Goal: Task Accomplishment & Management: Complete application form

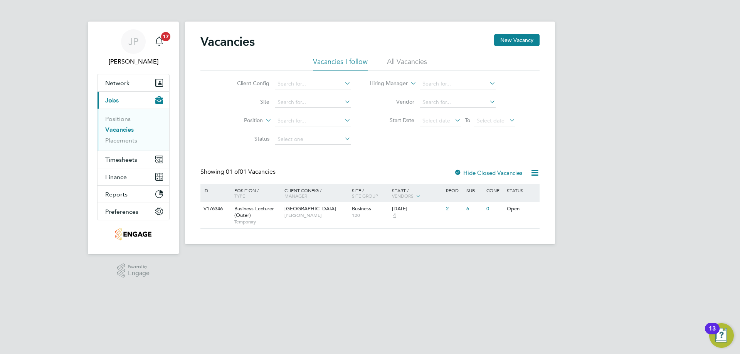
click at [399, 60] on li "All Vacancies" at bounding box center [407, 64] width 40 height 14
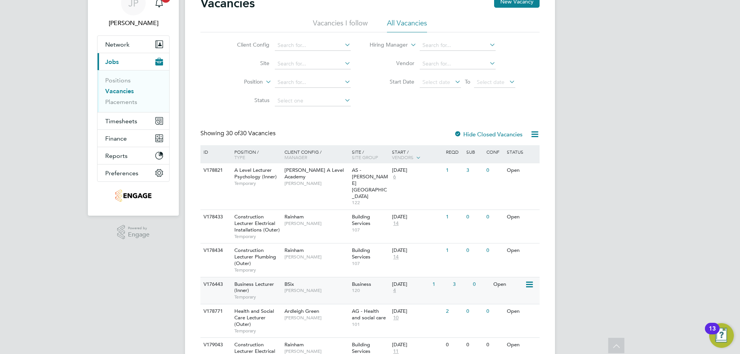
scroll to position [154, 0]
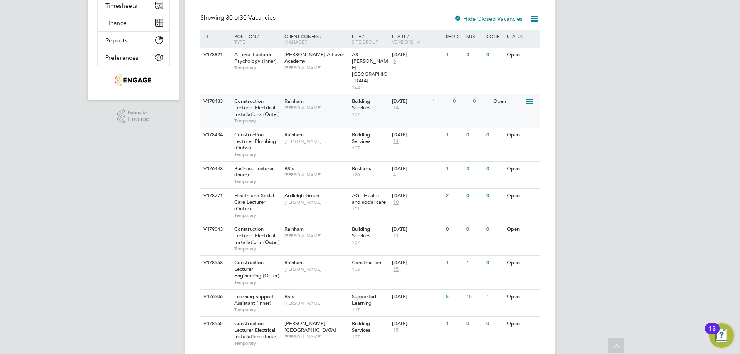
click at [305, 94] on div "Rainham Ian Rist" at bounding box center [315, 104] width 67 height 20
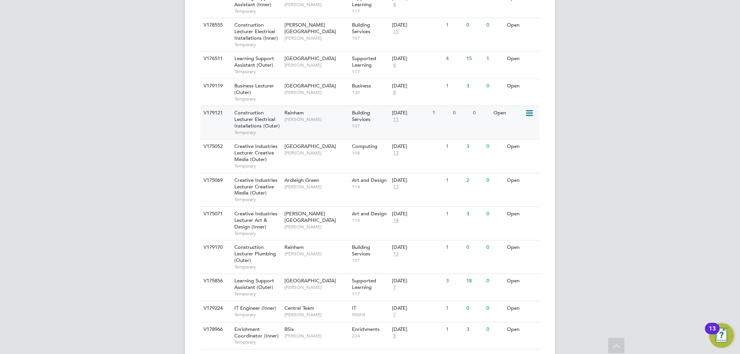
scroll to position [299, 0]
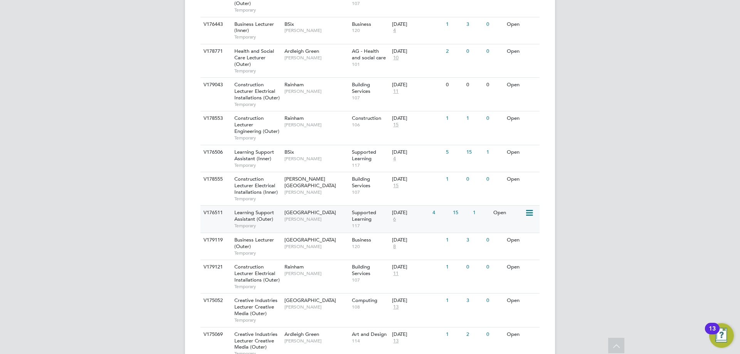
click at [311, 216] on span "[PERSON_NAME]" at bounding box center [316, 219] width 64 height 6
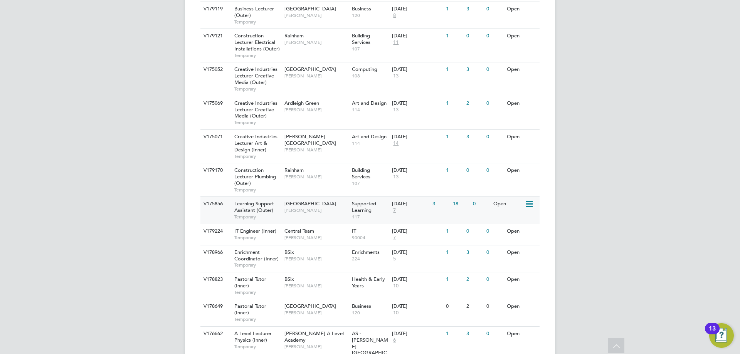
scroll to position [414, 0]
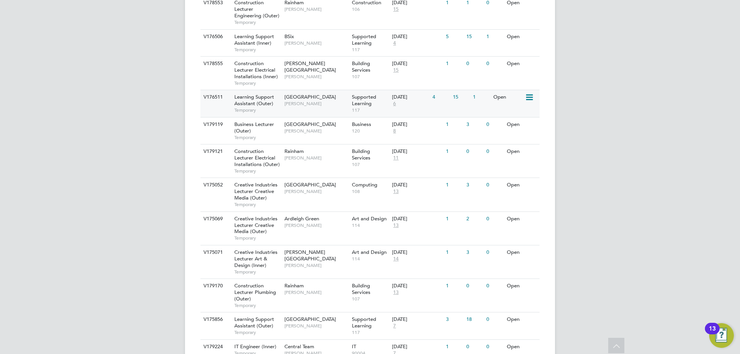
click at [310, 101] on span "[PERSON_NAME]" at bounding box center [316, 104] width 64 height 6
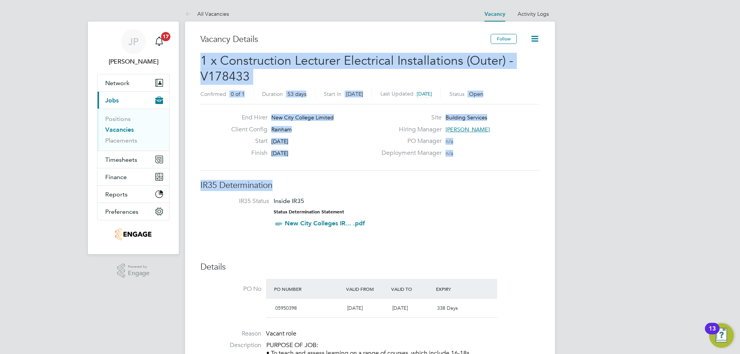
drag, startPoint x: 201, startPoint y: 58, endPoint x: 346, endPoint y: 188, distance: 195.1
click at [533, 40] on icon at bounding box center [535, 39] width 10 height 10
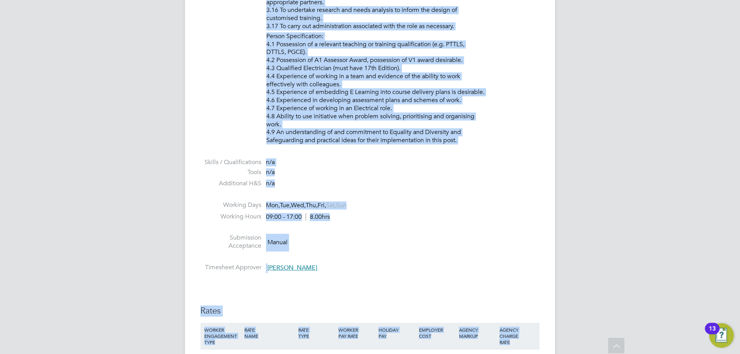
scroll to position [1302, 0]
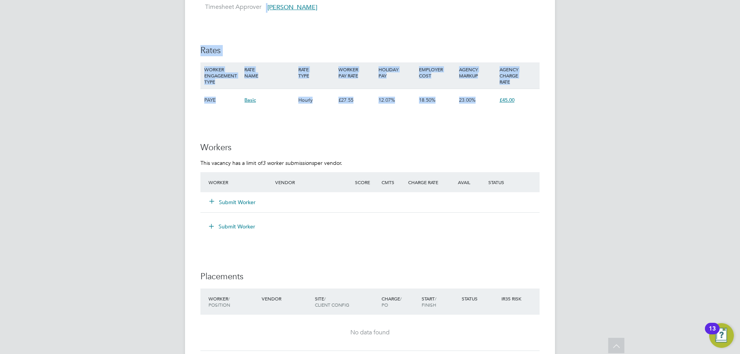
drag, startPoint x: 203, startPoint y: 57, endPoint x: 521, endPoint y: 99, distance: 321.5
copy div "1 x Construction Lecturer Electrical Installations (Outer) - V178433 Confirmed …"
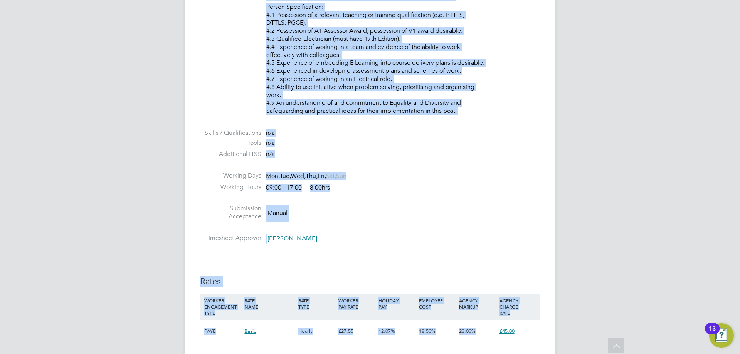
scroll to position [1033, 0]
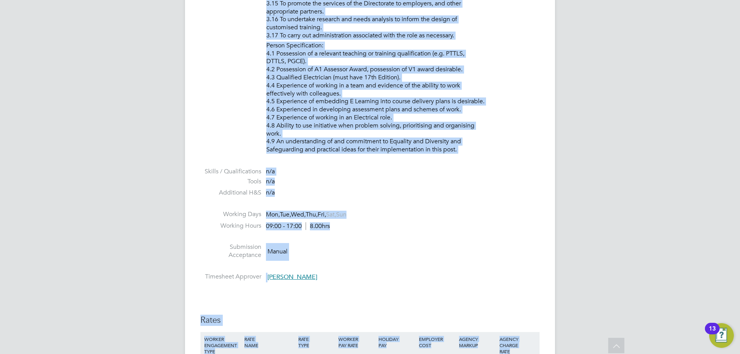
drag, startPoint x: 338, startPoint y: 266, endPoint x: 314, endPoint y: 267, distance: 23.5
click at [337, 266] on li at bounding box center [369, 268] width 339 height 10
click at [337, 243] on li "Submission Acceptance Manual" at bounding box center [369, 253] width 339 height 20
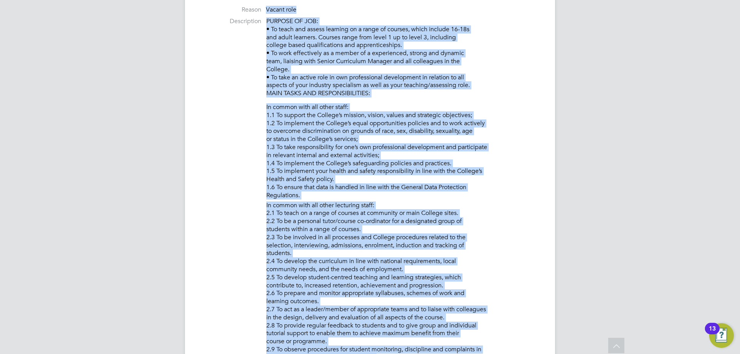
scroll to position [0, 0]
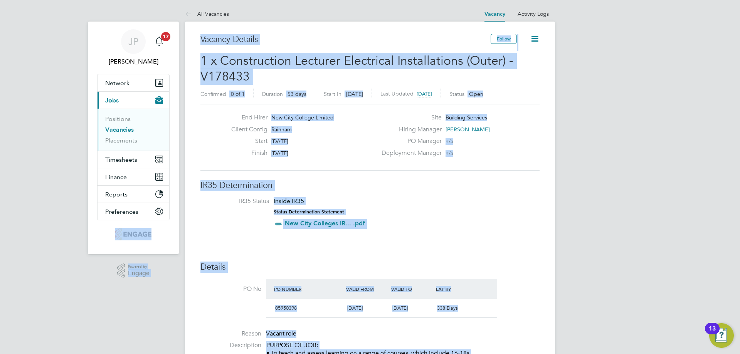
drag, startPoint x: 296, startPoint y: 282, endPoint x: 388, endPoint y: 110, distance: 195.2
copy div ".st0{fill:#C0C1C2;} Powered by Engage All Vacancies Vacancy Activity Logs Vacan…"
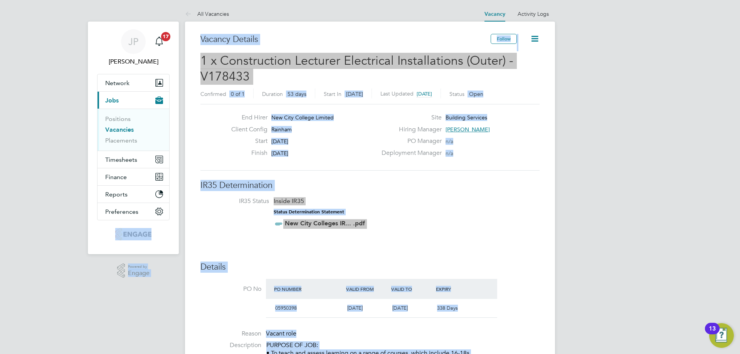
drag, startPoint x: 482, startPoint y: 162, endPoint x: 469, endPoint y: 143, distance: 23.2
click at [482, 163] on div "End Hirer New City College Limited Client Config Rainham Start 01 Sep 2025 Fini…" at bounding box center [369, 137] width 339 height 67
click at [457, 128] on span "[PERSON_NAME]" at bounding box center [467, 129] width 44 height 7
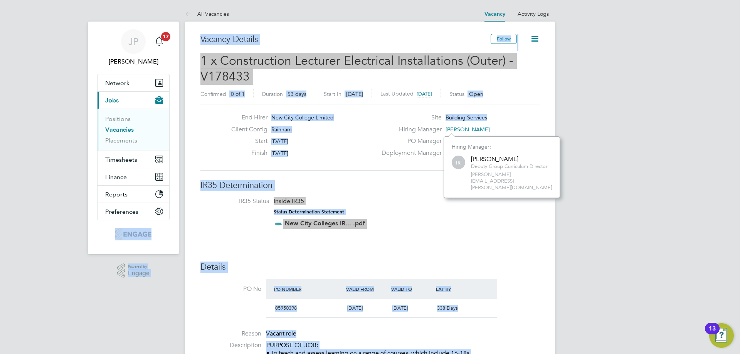
scroll to position [49, 116]
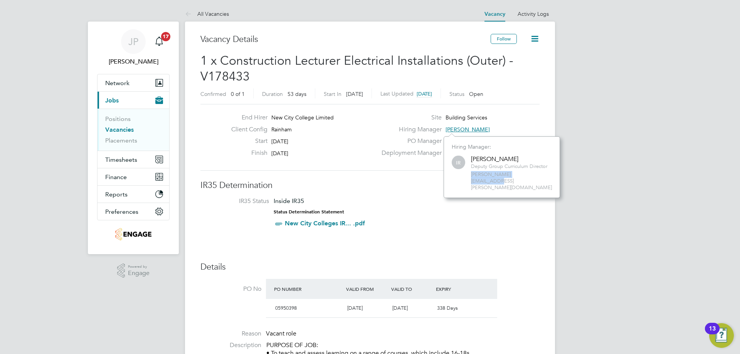
drag, startPoint x: 526, startPoint y: 175, endPoint x: 456, endPoint y: 176, distance: 69.8
click at [456, 176] on div "IR Ian Rist Deputy Group Curriculum Director ian.rist@ncclondon.ac.uk" at bounding box center [502, 173] width 100 height 37
copy span "ian.rist@ncclondon.ac.uk"
click at [504, 212] on li "IR35 Status Inside IR35 Status Determination Statement New City Colleges IR... …" at bounding box center [370, 214] width 324 height 34
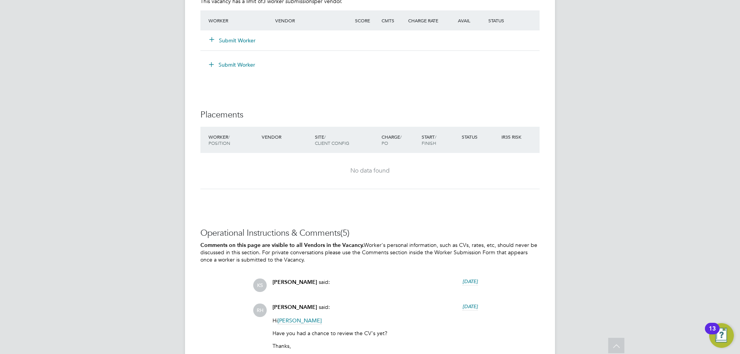
scroll to position [1696, 0]
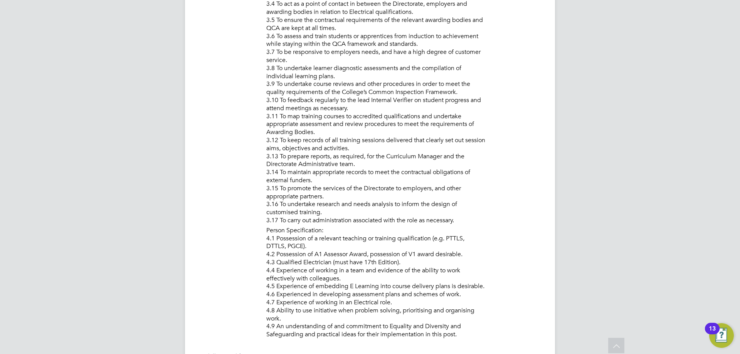
drag, startPoint x: 247, startPoint y: 211, endPoint x: 156, endPoint y: 168, distance: 99.8
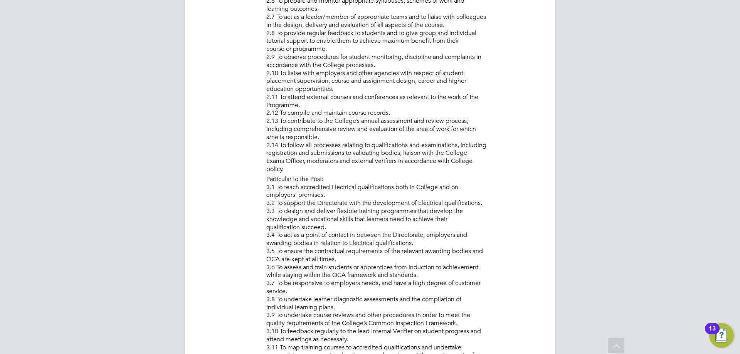
drag, startPoint x: 156, startPoint y: 168, endPoint x: 151, endPoint y: 167, distance: 6.0
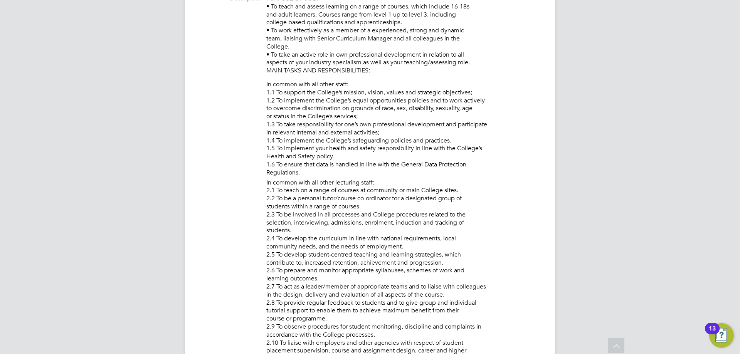
scroll to position [0, 0]
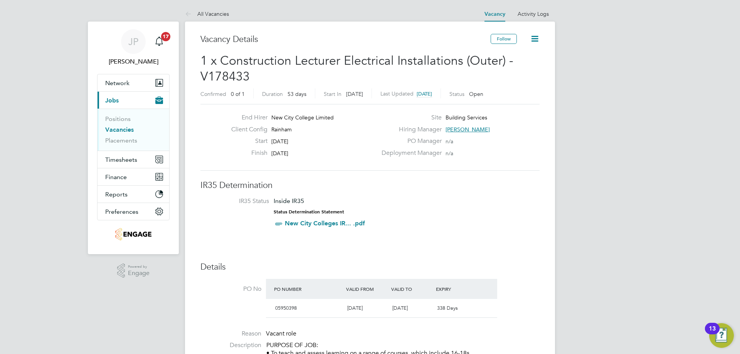
click at [377, 307] on div "[DATE]" at bounding box center [366, 308] width 45 height 13
drag, startPoint x: 457, startPoint y: 310, endPoint x: 363, endPoint y: 250, distance: 111.3
drag, startPoint x: 462, startPoint y: 311, endPoint x: 268, endPoint y: 271, distance: 197.6
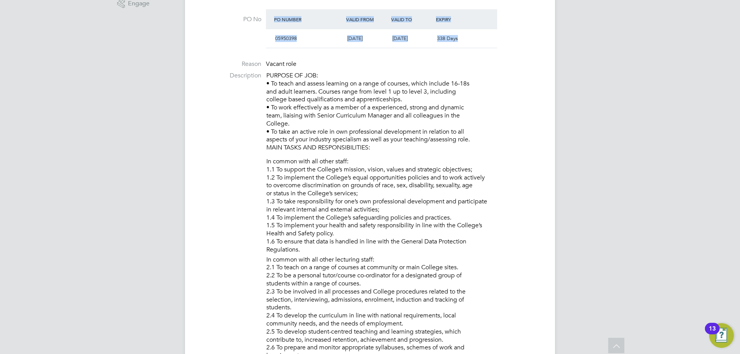
click at [449, 38] on span "338 Days" at bounding box center [447, 38] width 21 height 7
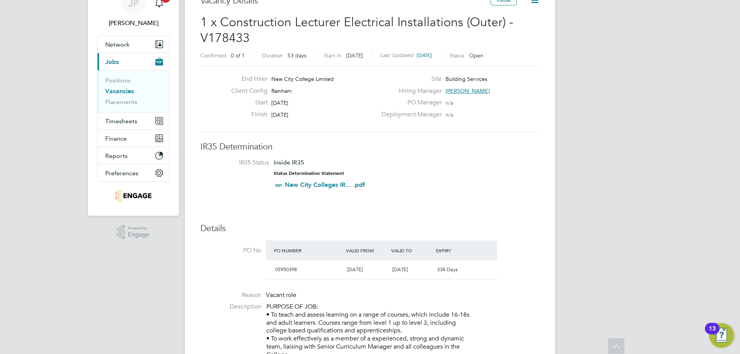
scroll to position [0, 0]
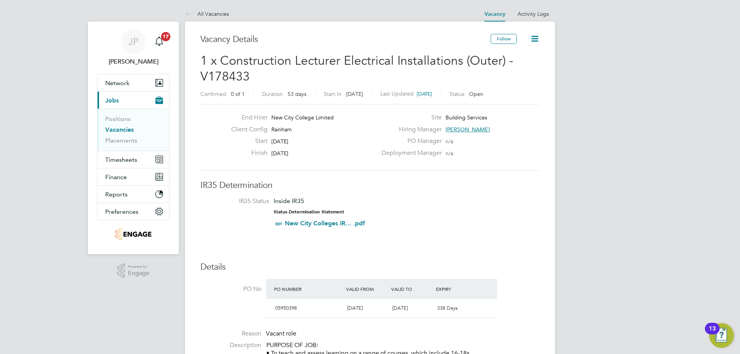
click at [212, 13] on link "All Vacancies" at bounding box center [207, 13] width 44 height 7
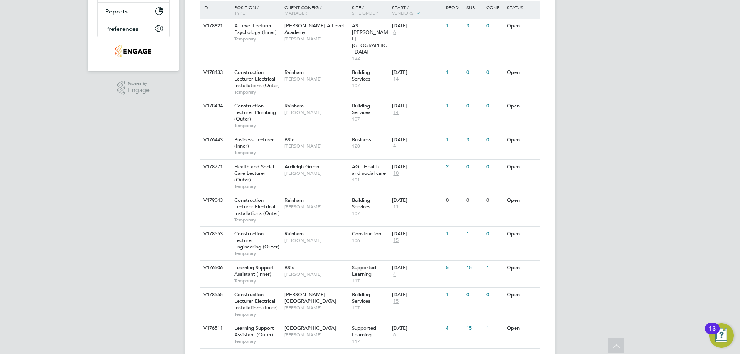
scroll to position [145, 0]
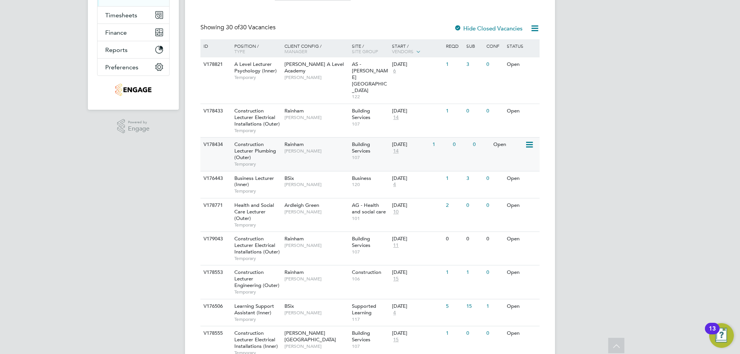
click at [264, 141] on span "Construction Lecturer Plumbing (Outer)" at bounding box center [255, 151] width 42 height 20
click at [265, 138] on div "Construction Lecturer Plumbing (Outer) Temporary" at bounding box center [256, 154] width 54 height 33
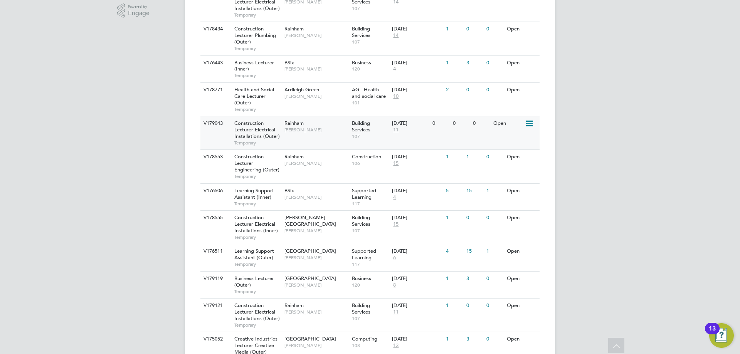
click at [251, 120] on span "Construction Lecturer Electrical Installations (Outer)" at bounding box center [256, 130] width 45 height 20
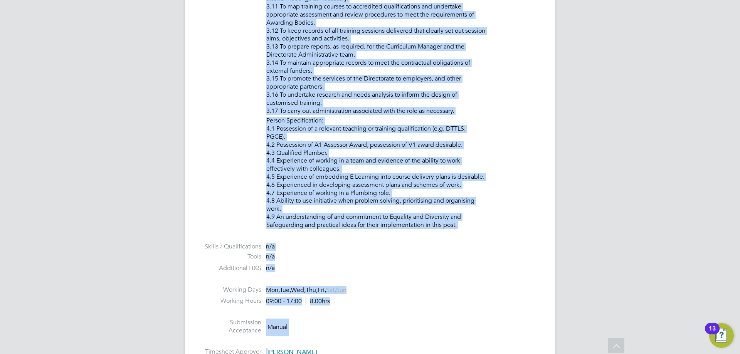
scroll to position [990, 0]
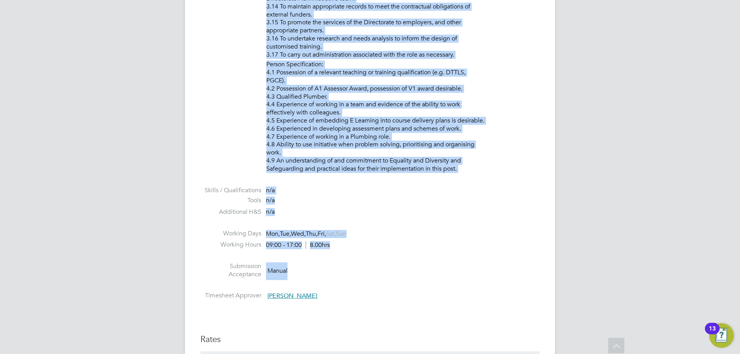
drag, startPoint x: 267, startPoint y: 47, endPoint x: 341, endPoint y: 282, distance: 246.4
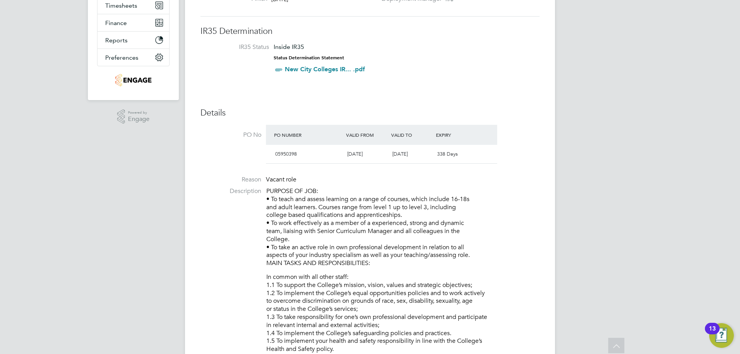
drag, startPoint x: 536, startPoint y: 189, endPoint x: 531, endPoint y: 189, distance: 5.0
click at [531, 189] on p "PURPOSE OF JOB: • To teach and assess learning on a range of courses, which inc…" at bounding box center [402, 227] width 273 height 80
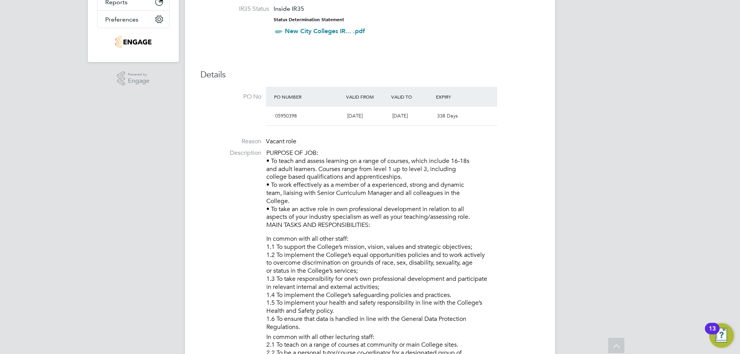
scroll to position [0, 0]
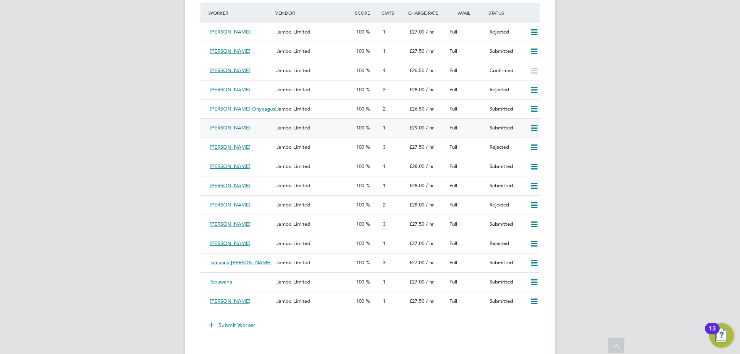
click at [486, 124] on div "Submitted" at bounding box center [506, 128] width 40 height 13
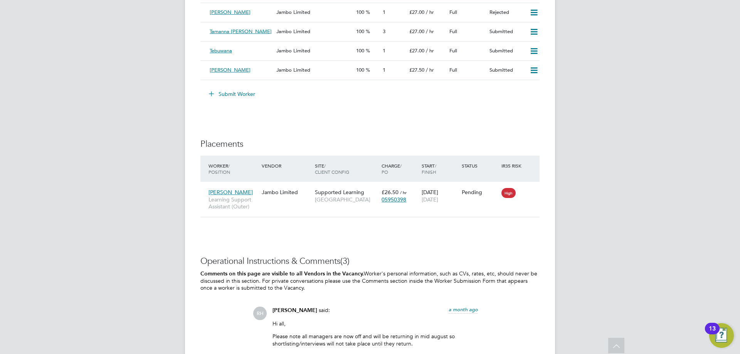
click at [244, 93] on button "Submit Worker" at bounding box center [232, 94] width 58 height 12
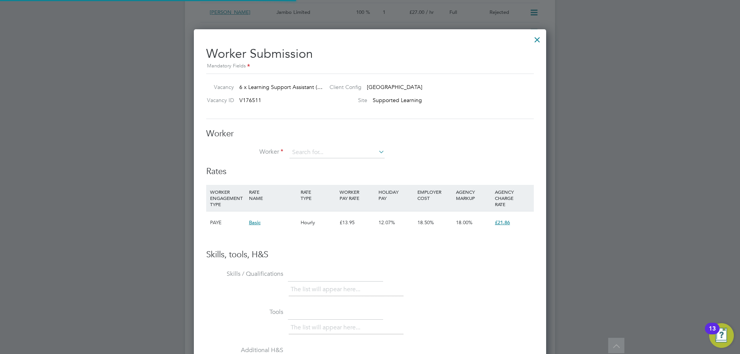
scroll to position [468, 353]
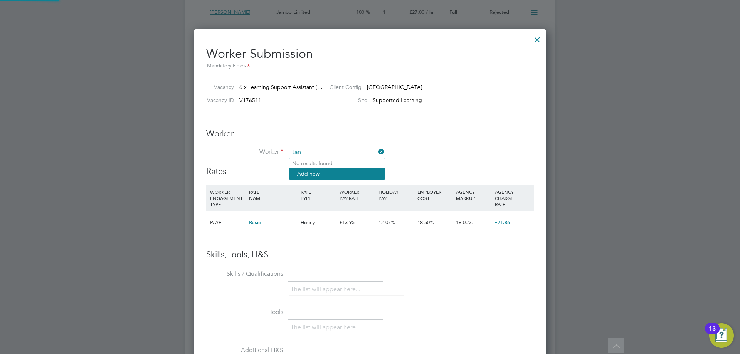
type input "tan"
click at [316, 173] on li "+ Add new" at bounding box center [337, 173] width 96 height 10
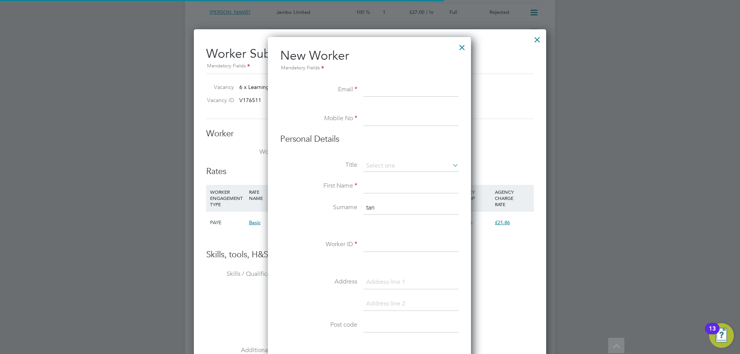
scroll to position [656, 204]
drag, startPoint x: 412, startPoint y: 91, endPoint x: 297, endPoint y: 87, distance: 114.9
click at [297, 87] on li "Email Tanaka" at bounding box center [369, 94] width 178 height 22
paste input "t.sekitoleko@btinternet.com"
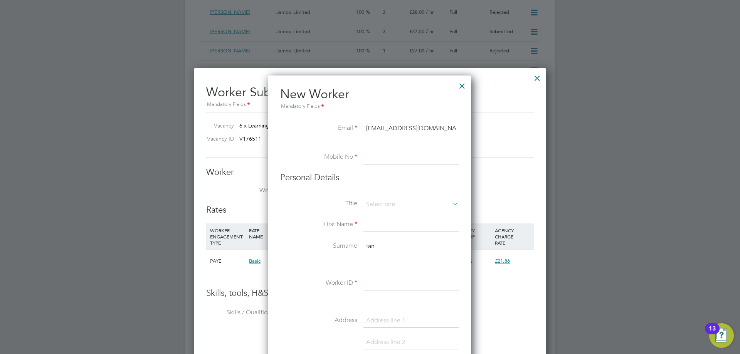
scroll to position [1696, 0]
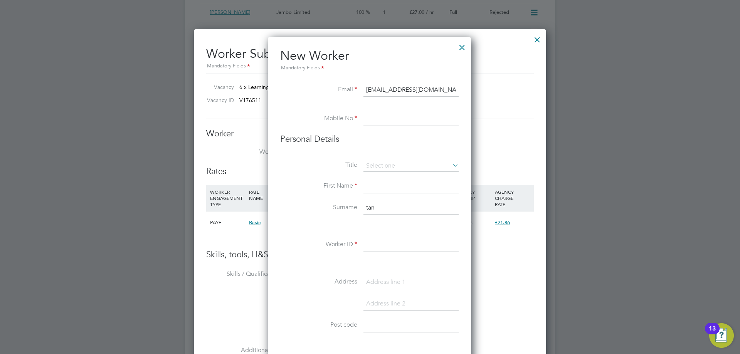
type input "t.sekitoleko@btinternet.com"
click at [374, 109] on li at bounding box center [369, 108] width 178 height 8
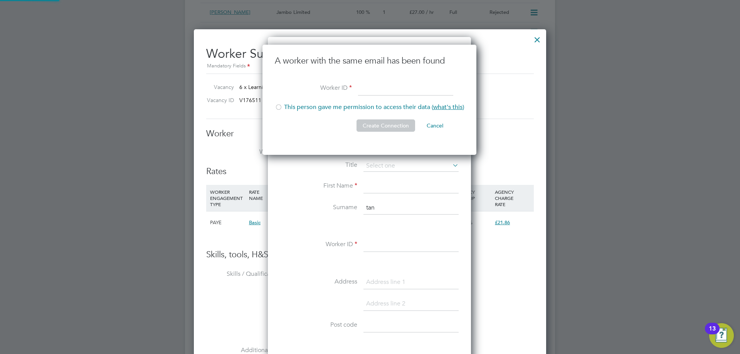
drag, startPoint x: 376, startPoint y: 121, endPoint x: 26, endPoint y: 130, distance: 350.4
click at [376, 122] on button "Create Connection" at bounding box center [385, 125] width 59 height 12
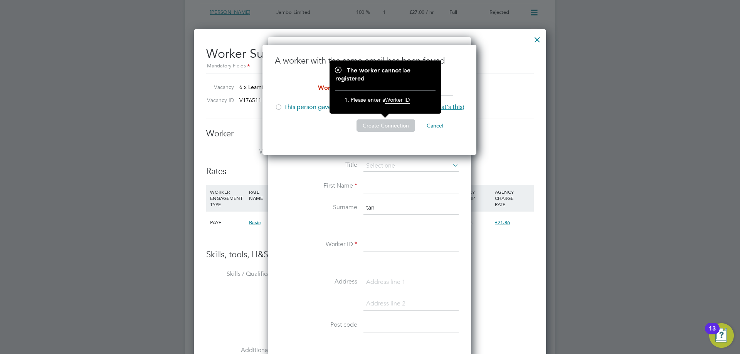
click at [431, 125] on button "Cancel" at bounding box center [434, 125] width 29 height 12
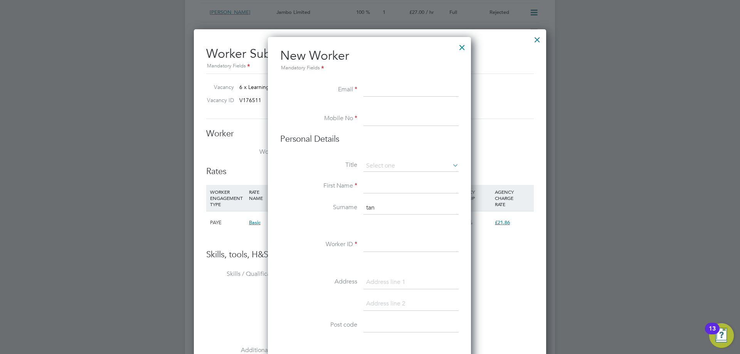
click at [366, 79] on li "New Worker Mandatory Fields" at bounding box center [369, 65] width 178 height 35
click at [368, 89] on input at bounding box center [410, 90] width 95 height 14
paste input "t.sekitoleko@btinternet.com"
type input "t.sekitoleko@btinternet.com"
click at [369, 114] on input at bounding box center [410, 119] width 95 height 14
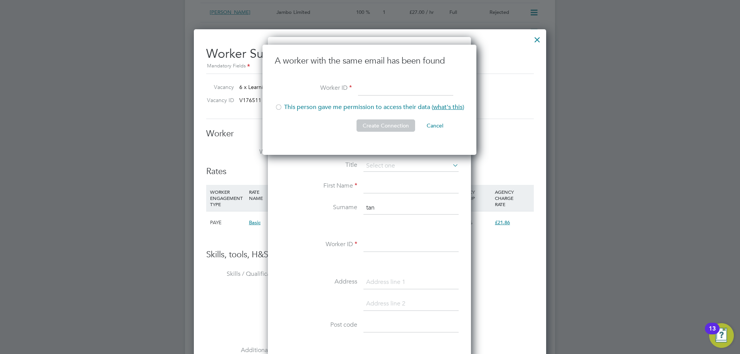
click at [277, 105] on div at bounding box center [279, 108] width 8 height 8
click at [401, 91] on input at bounding box center [405, 89] width 95 height 14
type input "HQ00253788"
click at [378, 120] on button "Create Connection" at bounding box center [385, 125] width 59 height 12
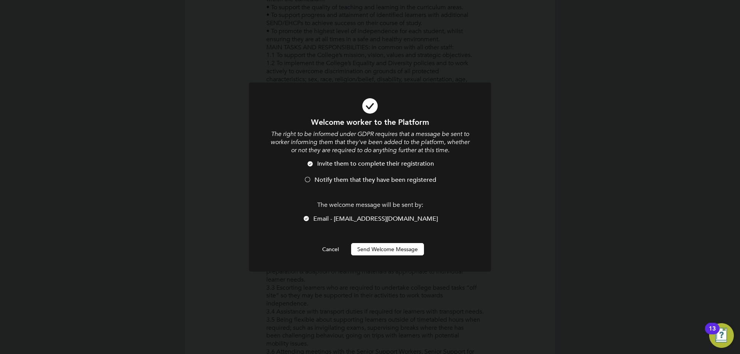
scroll to position [0, 0]
click at [308, 183] on div at bounding box center [308, 180] width 8 height 8
click at [401, 248] on button "Send Welcome Message" at bounding box center [387, 249] width 73 height 12
click at [316, 176] on span "Notify them that they have been registered" at bounding box center [375, 180] width 122 height 8
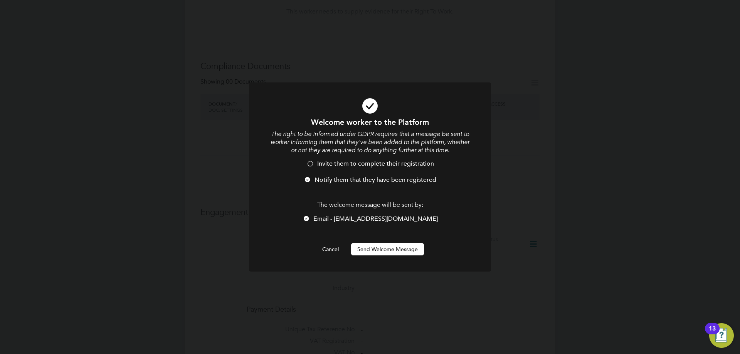
click at [388, 252] on button "Send Welcome Message" at bounding box center [387, 249] width 73 height 12
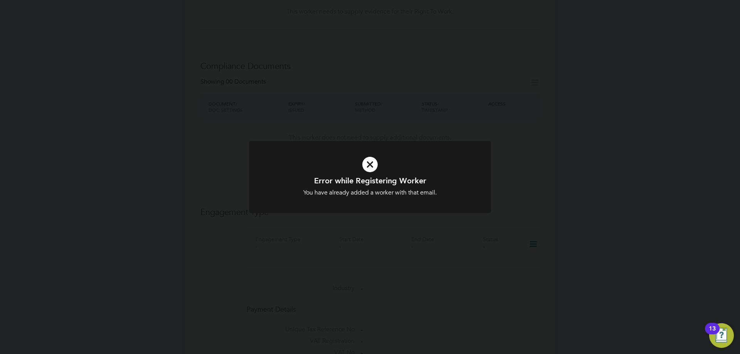
click at [514, 27] on div "Error while Registering Worker You have already added a worker with that email.…" at bounding box center [370, 177] width 740 height 354
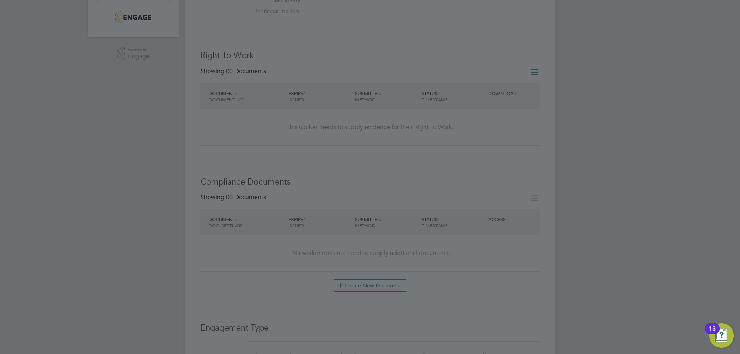
scroll to position [0, 0]
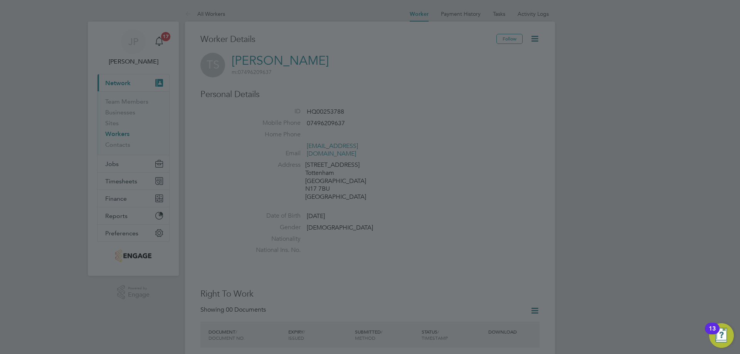
click at [343, 138] on div at bounding box center [370, 177] width 740 height 354
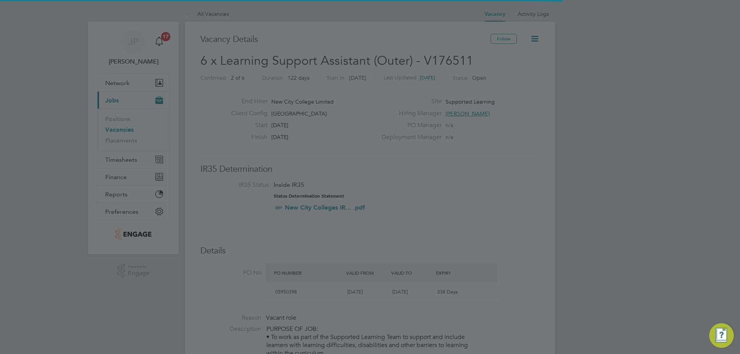
scroll to position [13, 72]
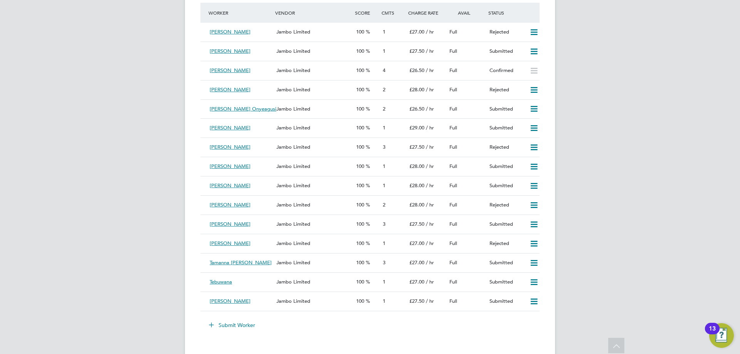
click at [233, 324] on button "Submit Worker" at bounding box center [232, 325] width 58 height 12
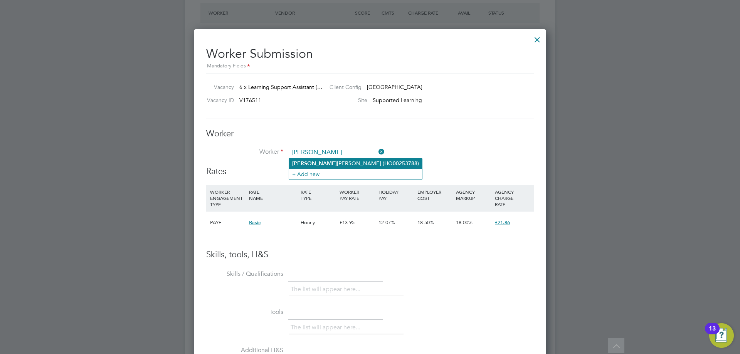
click at [325, 161] on li "Tana ka Sekitoleko (HQ00253788)" at bounding box center [355, 163] width 133 height 10
type input "Tanaka Sekitoleko (HQ00253788)"
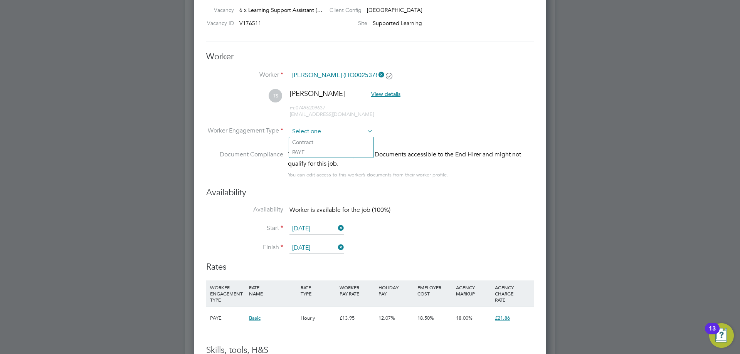
click at [340, 136] on input at bounding box center [331, 132] width 84 height 12
click at [324, 141] on li "Contract" at bounding box center [331, 142] width 84 height 10
type input "Contract"
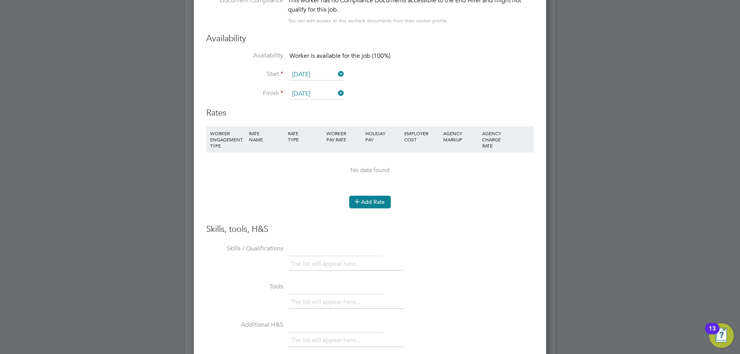
click at [371, 198] on button "Add Rate" at bounding box center [370, 202] width 42 height 12
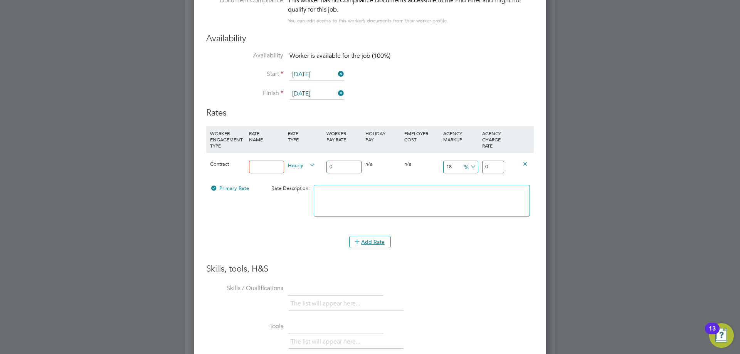
click at [270, 169] on input at bounding box center [266, 167] width 35 height 13
type input "Basic"
click at [352, 174] on div "0" at bounding box center [343, 167] width 39 height 28
drag, startPoint x: 349, startPoint y: 171, endPoint x: 341, endPoint y: 170, distance: 7.4
click at [348, 171] on input "0" at bounding box center [343, 167] width 35 height 13
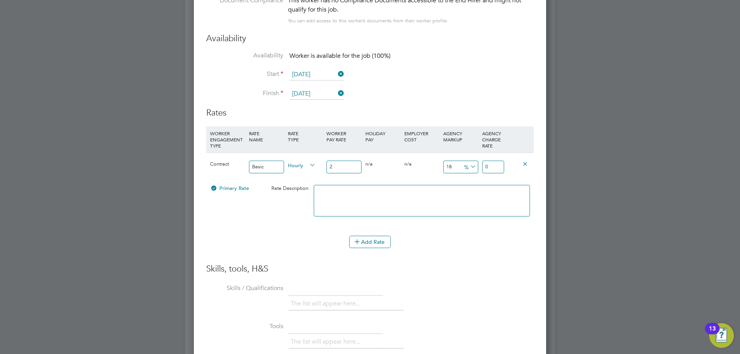
type input "20"
type input "23.6"
type input "20"
click at [501, 165] on input "23.6" at bounding box center [493, 167] width 22 height 13
drag, startPoint x: 484, startPoint y: 167, endPoint x: 383, endPoint y: 169, distance: 100.6
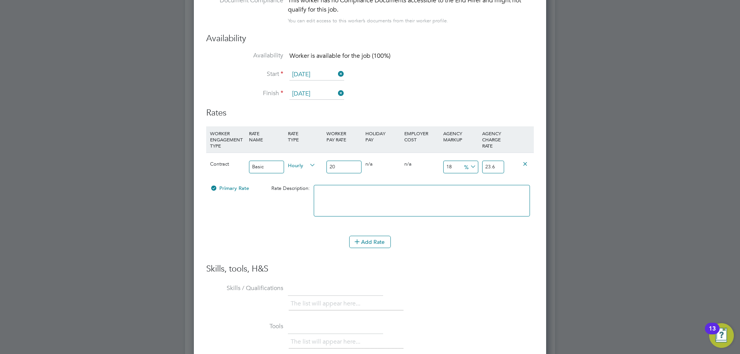
click at [386, 169] on div "Contract Basic Hourly 20 0 n/a 0 n/a 18 3.6 % 23.6" at bounding box center [370, 167] width 328 height 29
type input "-90"
type input "29"
type input "45"
type input "29"
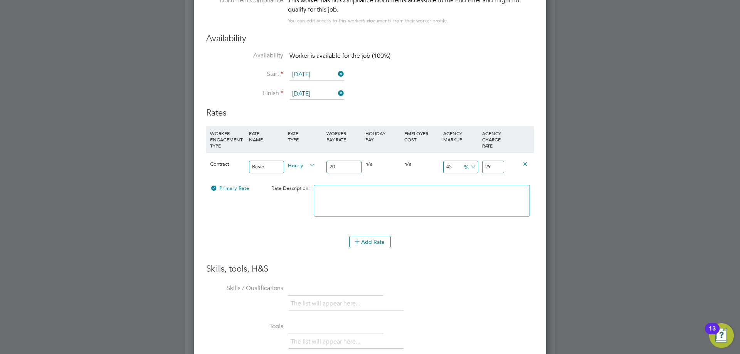
click at [469, 166] on icon at bounding box center [469, 166] width 0 height 11
click at [470, 185] on li "£" at bounding box center [470, 185] width 18 height 10
click at [481, 260] on li "WORKER ENGAGEMENT TYPE RATE NAME RATE TYPE WORKER PAY RATE HOLIDAY PAY EMPLOYER…" at bounding box center [370, 194] width 328 height 137
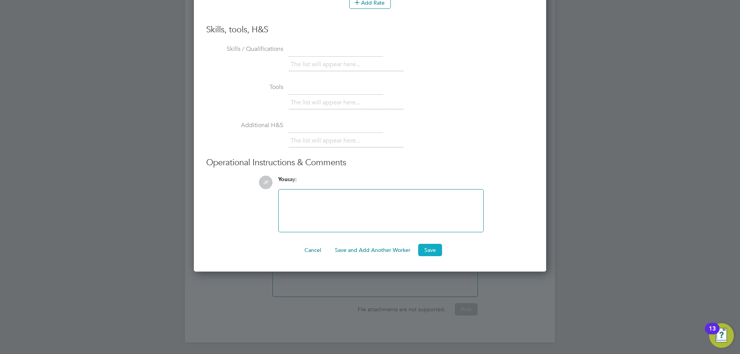
click at [435, 249] on button "Save" at bounding box center [430, 250] width 24 height 12
click at [401, 186] on h1 "Error while Submitting a Prospect" at bounding box center [370, 181] width 200 height 10
click at [438, 195] on div at bounding box center [381, 211] width 205 height 42
click at [439, 254] on button "Save" at bounding box center [430, 250] width 24 height 12
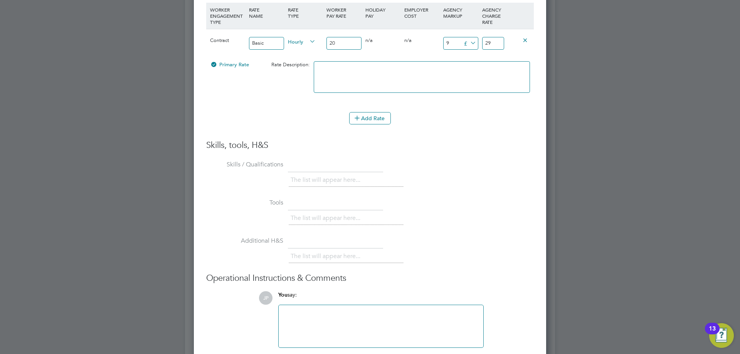
scroll to position [1935, 0]
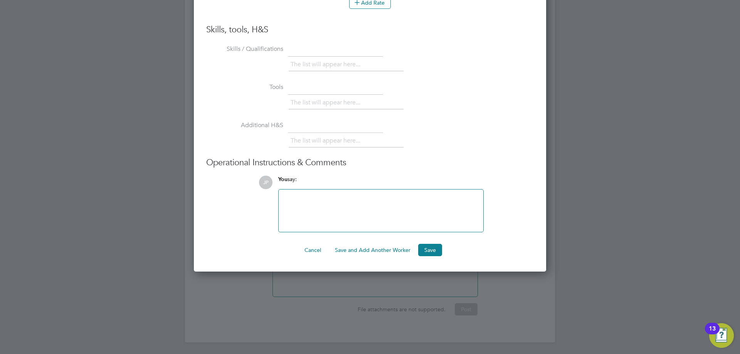
click at [431, 255] on button "Save" at bounding box center [430, 250] width 24 height 12
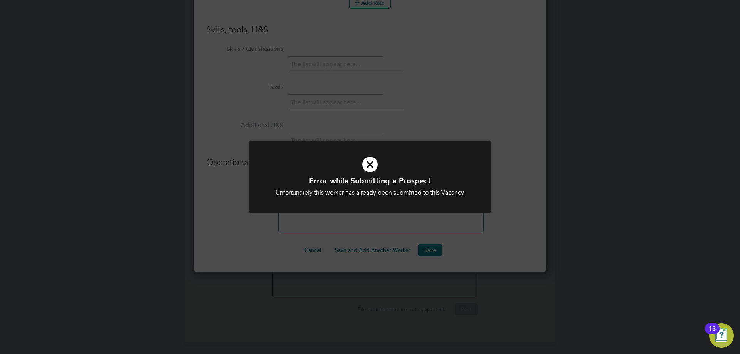
click at [541, 185] on div "Error while Submitting a Prospect Unfortunately this worker has already been su…" at bounding box center [370, 177] width 740 height 354
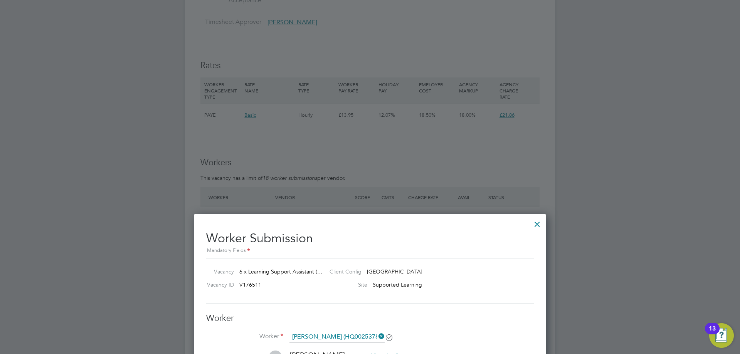
scroll to position [1395, 0]
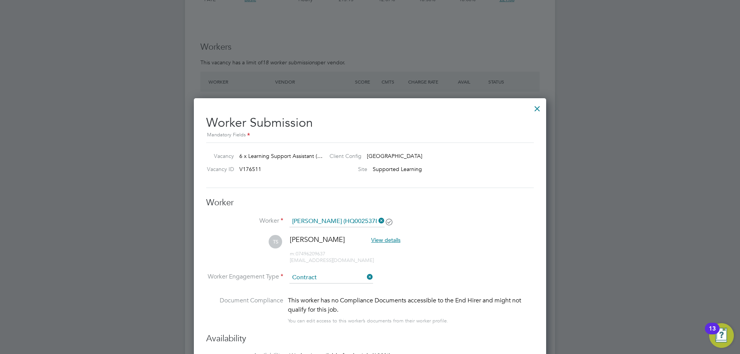
click at [534, 110] on div at bounding box center [537, 107] width 14 height 14
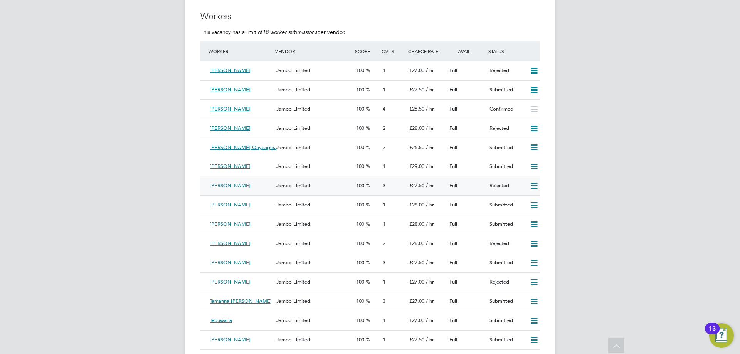
scroll to position [1464, 0]
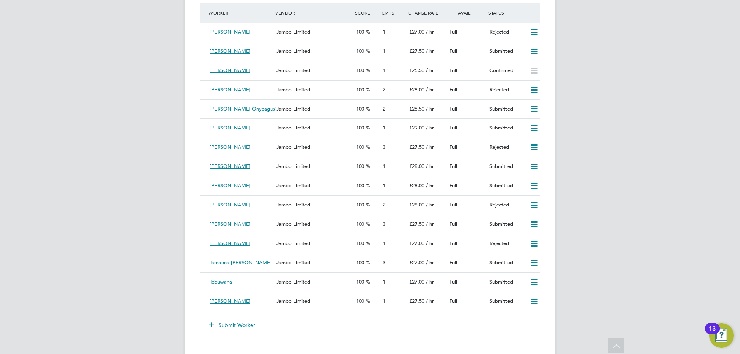
click at [237, 324] on button "Submit Worker" at bounding box center [232, 325] width 58 height 12
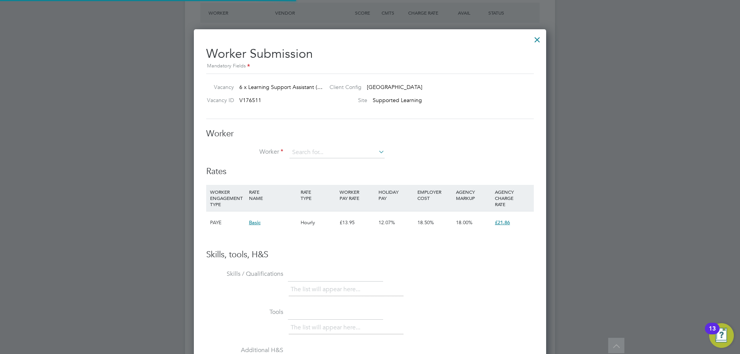
scroll to position [468, 353]
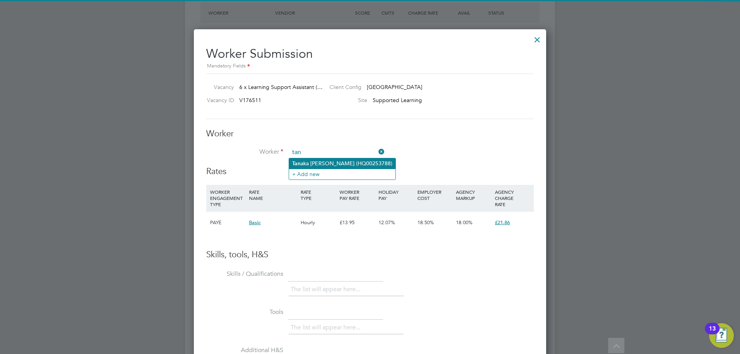
click at [328, 164] on li "Tan aka Sekitoleko (HQ00253788)" at bounding box center [342, 163] width 106 height 10
type input "Tanaka Sekitoleko (HQ00253788)"
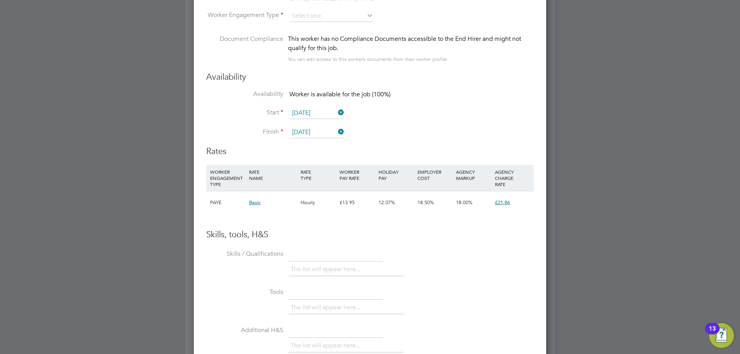
scroll to position [1464, 0]
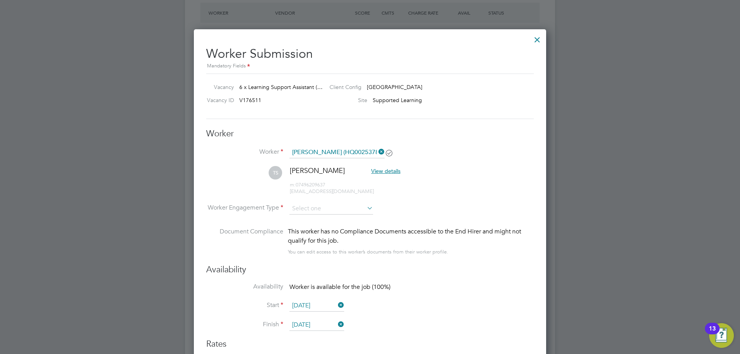
click at [377, 152] on icon at bounding box center [377, 151] width 0 height 11
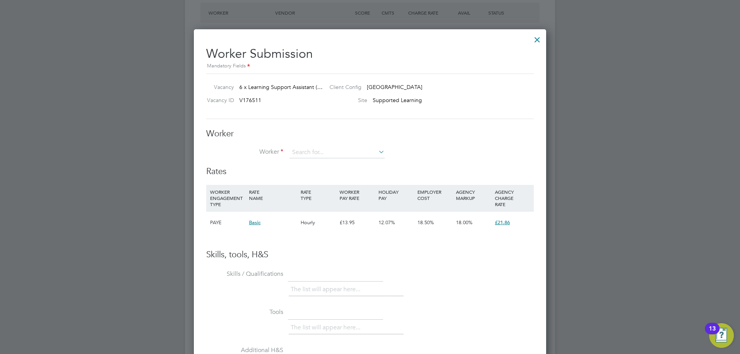
scroll to position [4, 4]
click at [353, 150] on input at bounding box center [336, 153] width 95 height 12
click at [330, 171] on li "+ Add new" at bounding box center [337, 173] width 96 height 10
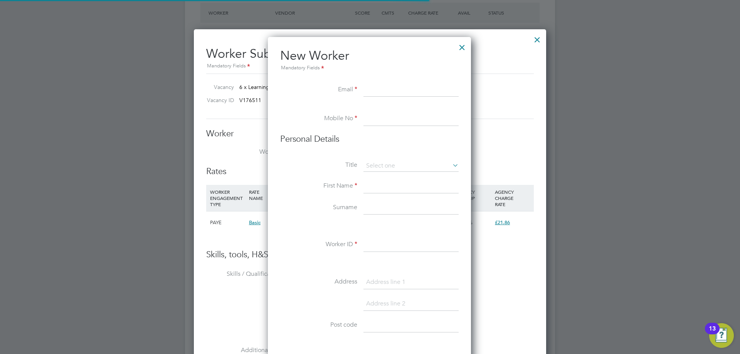
scroll to position [656, 204]
click at [383, 121] on input at bounding box center [410, 119] width 95 height 14
click at [375, 90] on input at bounding box center [410, 90] width 95 height 14
type input "jamespedley@jambo.co"
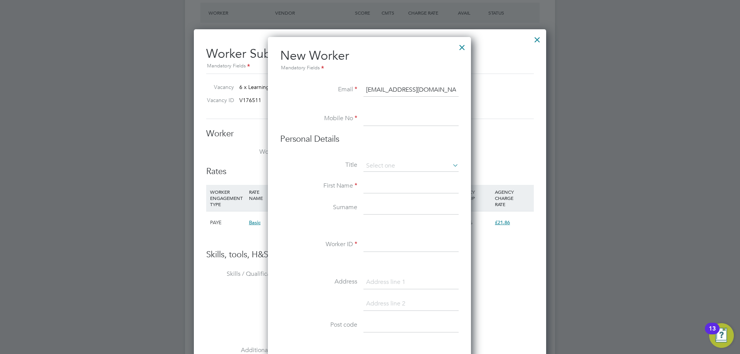
type input "07493865642"
type input "James"
type input "Pedley"
type input "7 Aubyn Place"
type input "St. Aubyns Road"
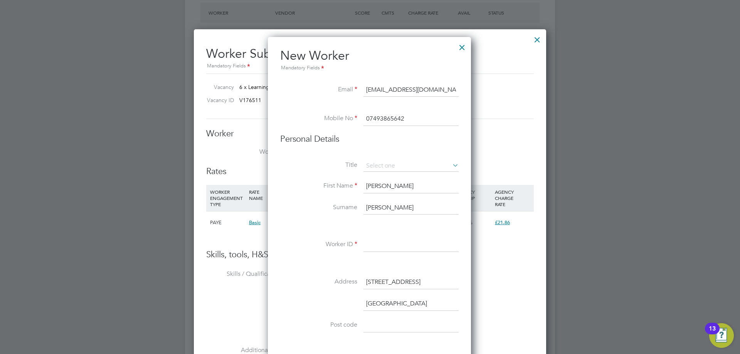
type input "TR1 2NL"
click at [387, 183] on input "James" at bounding box center [410, 187] width 95 height 14
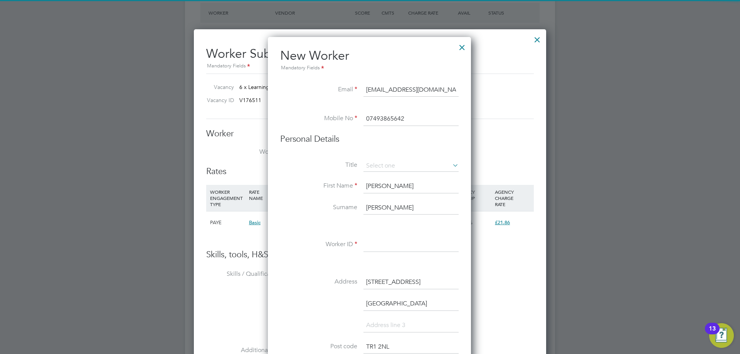
drag, startPoint x: 392, startPoint y: 189, endPoint x: 311, endPoint y: 192, distance: 81.0
click at [311, 192] on li "First Name James" at bounding box center [369, 191] width 178 height 22
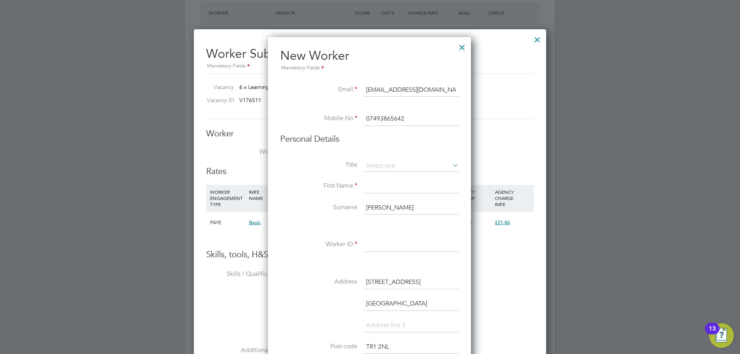
drag, startPoint x: 389, startPoint y: 214, endPoint x: 347, endPoint y: 212, distance: 42.1
click at [347, 212] on li "Surname Pedley" at bounding box center [369, 212] width 178 height 22
click at [372, 192] on input at bounding box center [410, 187] width 95 height 14
click at [372, 199] on li "First Name" at bounding box center [369, 191] width 178 height 22
click at [368, 208] on input at bounding box center [410, 208] width 95 height 14
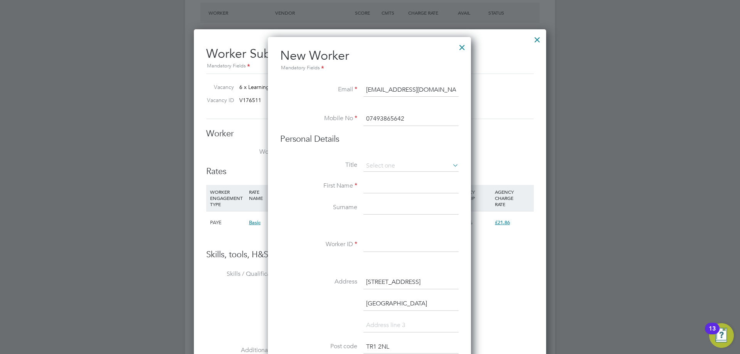
click at [389, 211] on input at bounding box center [410, 208] width 95 height 14
click at [380, 181] on input at bounding box center [410, 187] width 95 height 14
click at [378, 188] on input at bounding box center [410, 187] width 95 height 14
type input "Tanaka"
type input "Sekitoleko"
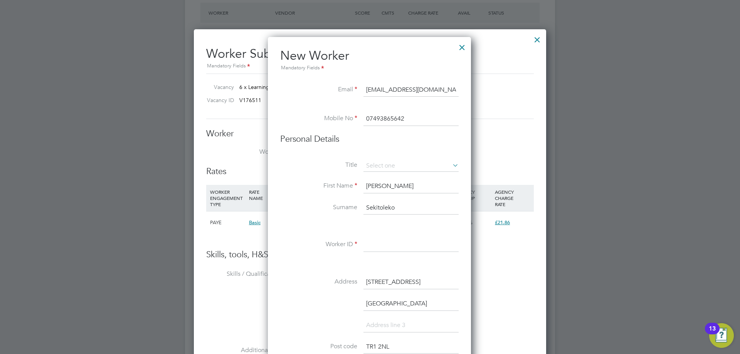
click at [382, 245] on input at bounding box center [410, 245] width 95 height 14
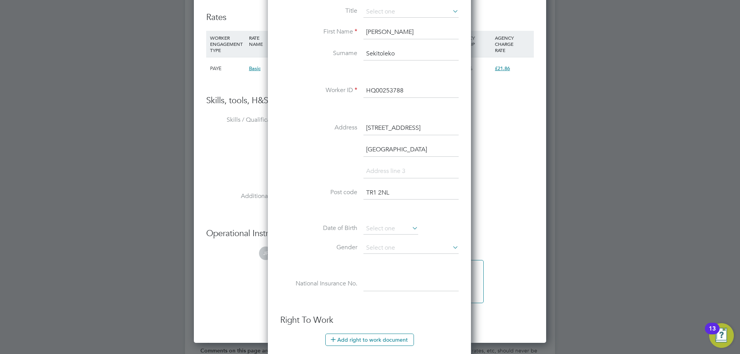
type input "HQ00253788"
click at [428, 134] on li "Address 7 Aubyn Place" at bounding box center [369, 132] width 178 height 22
drag, startPoint x: 422, startPoint y: 128, endPoint x: 352, endPoint y: 131, distance: 69.4
click at [342, 129] on li "Address 7 Aubyn Place" at bounding box center [369, 132] width 178 height 22
drag, startPoint x: 426, startPoint y: 152, endPoint x: 248, endPoint y: 138, distance: 178.2
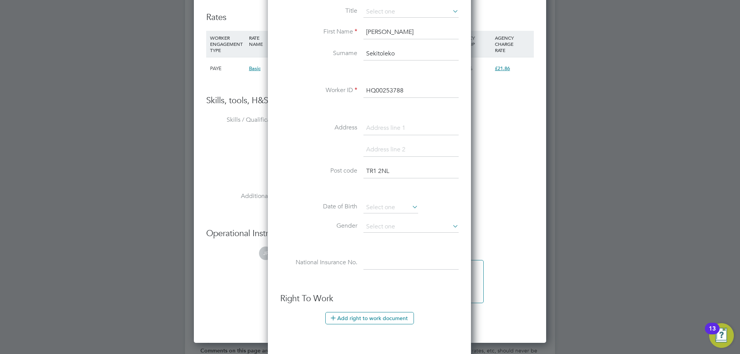
scroll to position [656, 204]
drag, startPoint x: 403, startPoint y: 175, endPoint x: 206, endPoint y: 158, distance: 197.2
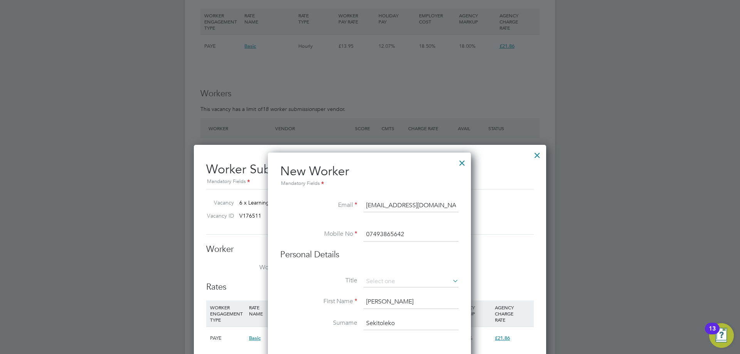
scroll to position [1464, 0]
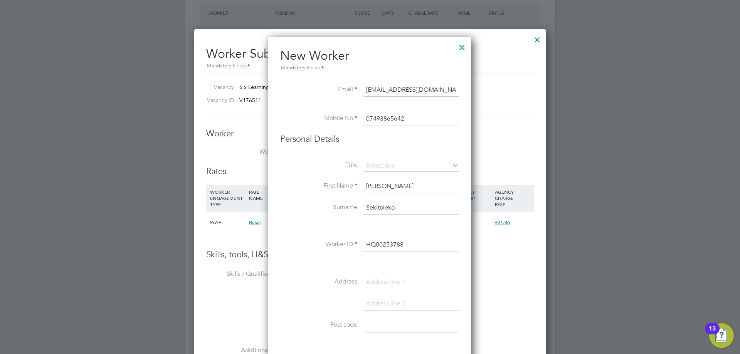
click at [407, 245] on input "HQ00253788" at bounding box center [410, 245] width 95 height 14
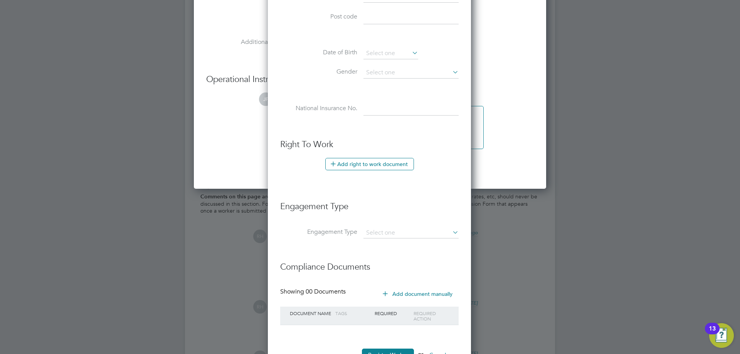
scroll to position [1850, 0]
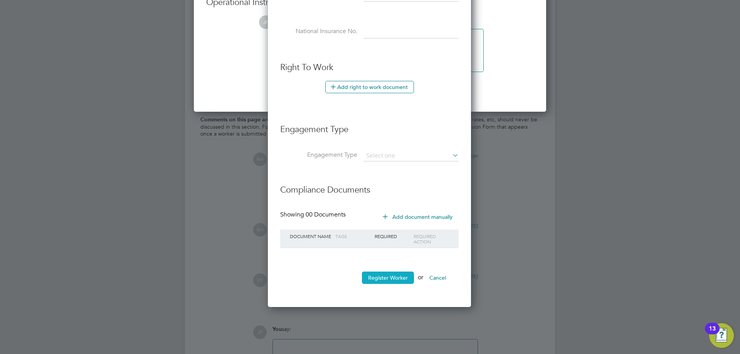
click at [389, 280] on button "Register Worker" at bounding box center [388, 278] width 52 height 12
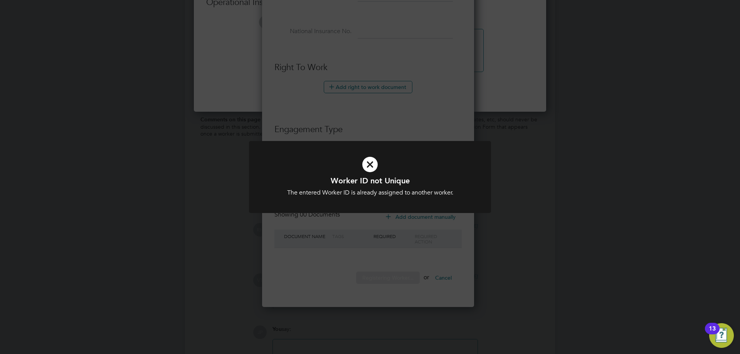
scroll to position [656, 204]
click at [405, 265] on div "Worker ID not Unique The entered Worker ID is already assigned to another worke…" at bounding box center [370, 177] width 740 height 354
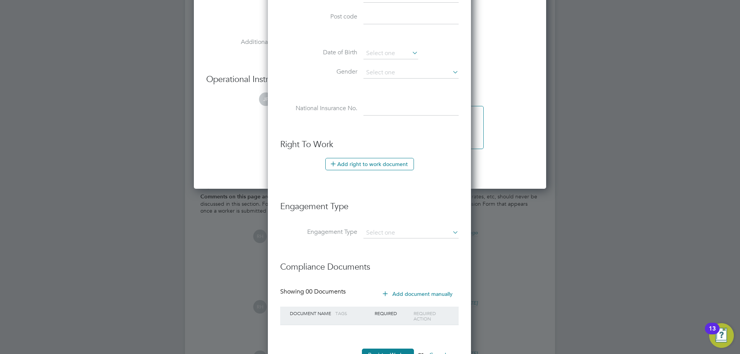
scroll to position [1618, 0]
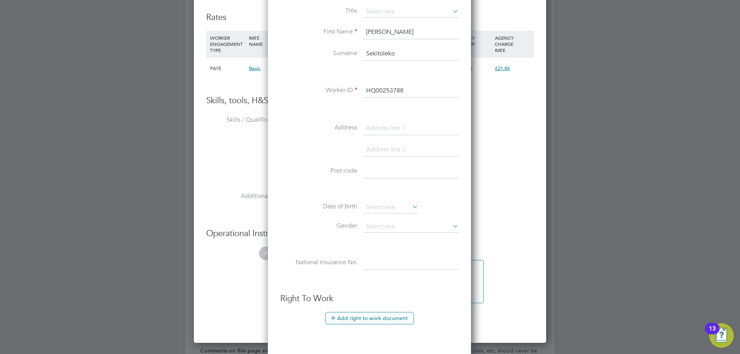
drag, startPoint x: 419, startPoint y: 99, endPoint x: 419, endPoint y: 95, distance: 4.3
click at [419, 96] on li "Worker ID HQ00253788" at bounding box center [369, 95] width 178 height 22
click at [418, 92] on input "HQ00253788" at bounding box center [410, 91] width 95 height 14
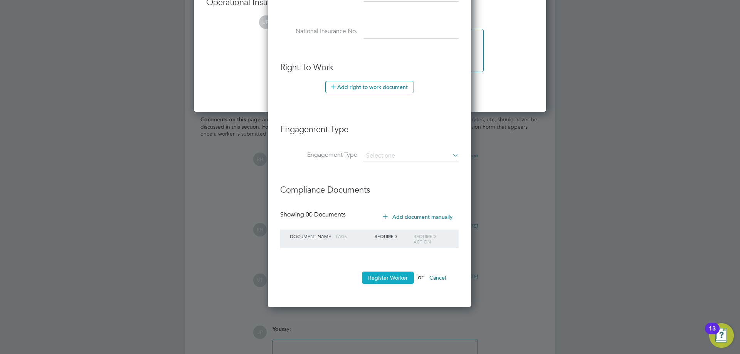
type input "HQ00253789"
click at [389, 272] on button "Register Worker" at bounding box center [388, 278] width 52 height 12
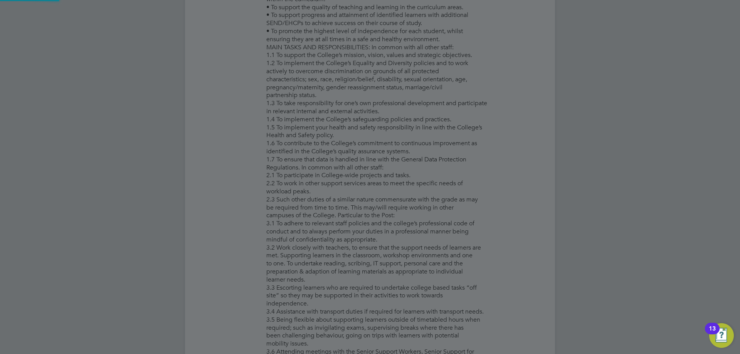
scroll to position [0, 0]
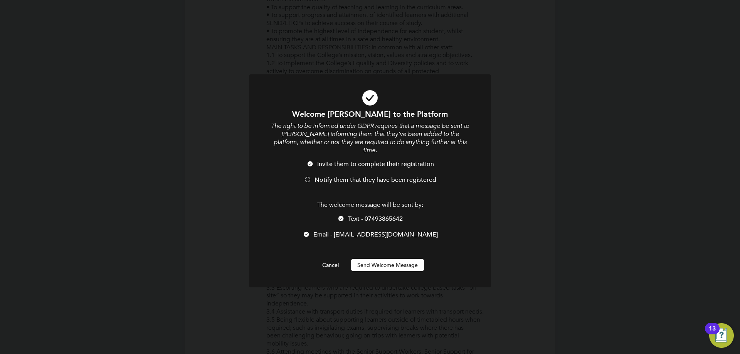
click at [347, 176] on span "Notify them that they have been registered" at bounding box center [375, 180] width 122 height 8
click at [350, 215] on span "Text - 07493865642" at bounding box center [375, 219] width 55 height 8
click at [376, 259] on button "Send Welcome Message" at bounding box center [387, 265] width 73 height 12
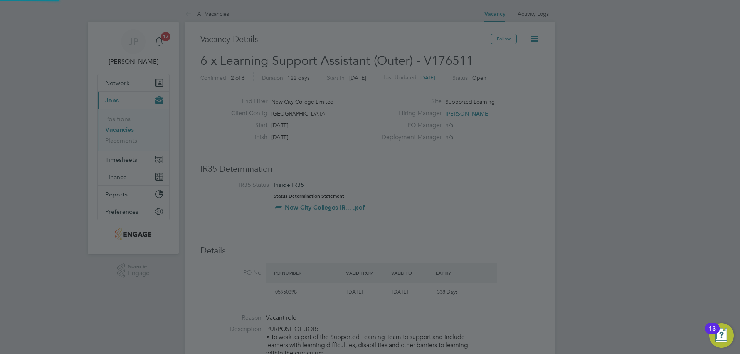
scroll to position [354, 0]
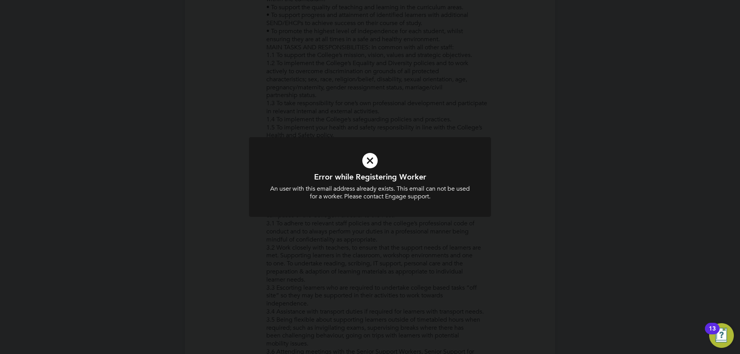
click at [376, 257] on div "Error while Registering Worker An user with this email address already exists. …" at bounding box center [370, 177] width 740 height 354
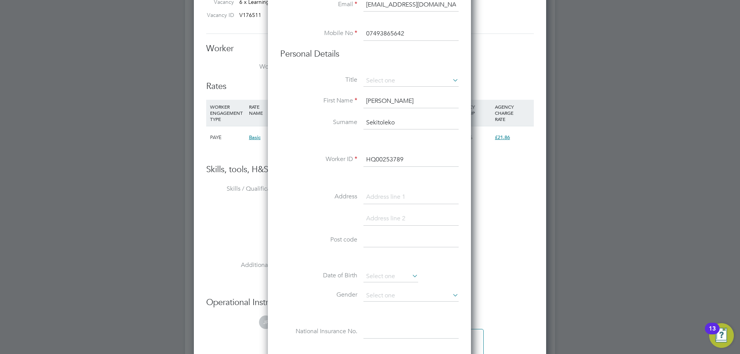
scroll to position [1858, 0]
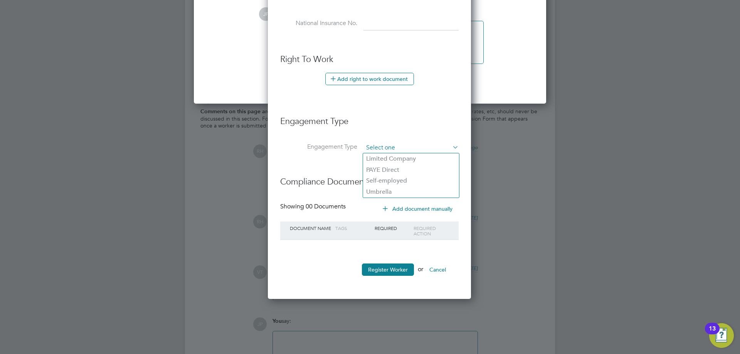
click at [379, 150] on input at bounding box center [410, 148] width 95 height 11
click at [386, 190] on li "Umbrella" at bounding box center [411, 192] width 96 height 11
type input "Umbrella"
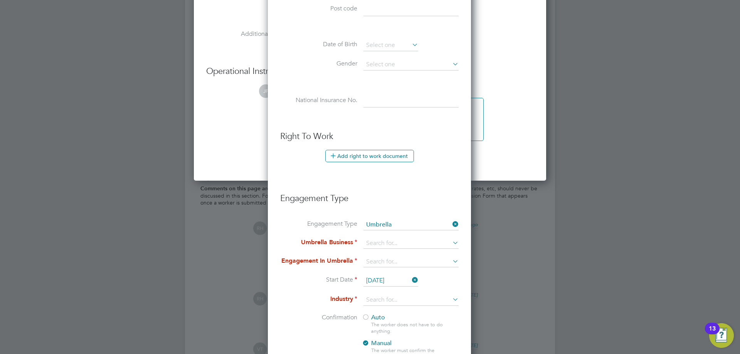
scroll to position [1896, 0]
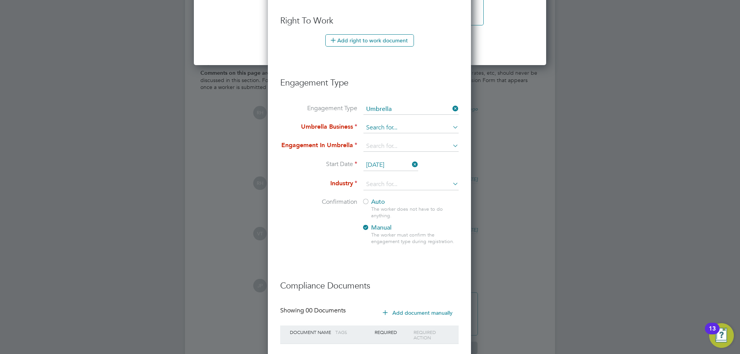
click at [403, 130] on input at bounding box center [410, 128] width 95 height 11
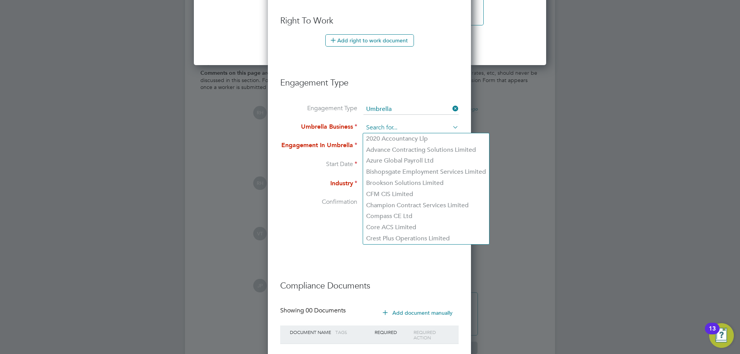
click at [391, 126] on input at bounding box center [410, 128] width 95 height 11
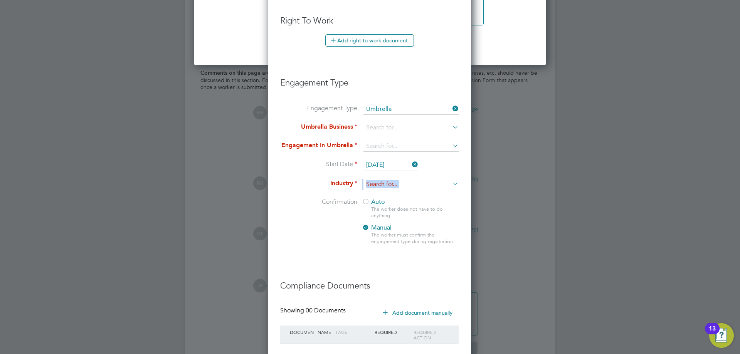
click at [305, 198] on ul "New Worker Mandatory Fields Email jamespedley@jambo.co Mobile No 07493865642 Pe…" at bounding box center [369, 2] width 178 height 772
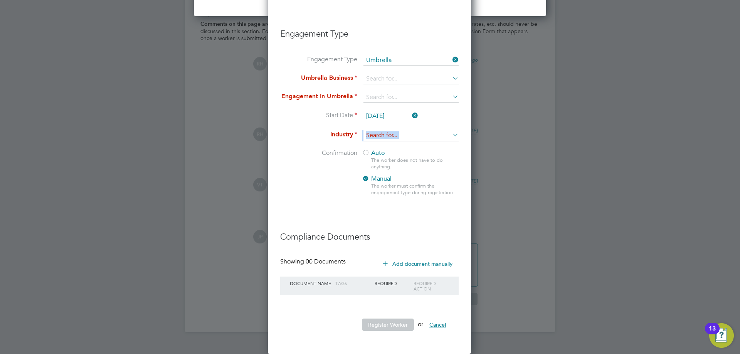
click at [444, 325] on button "Cancel" at bounding box center [437, 325] width 29 height 12
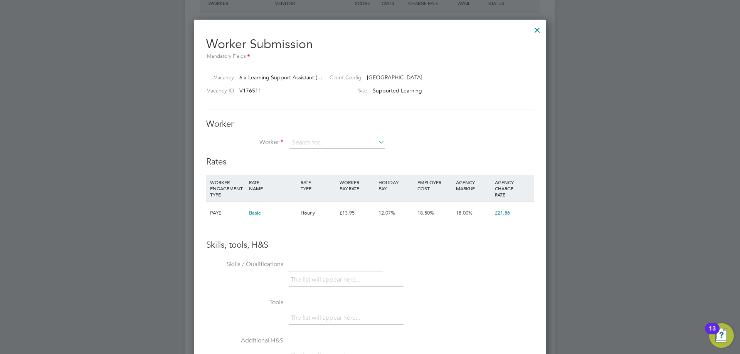
scroll to position [1464, 0]
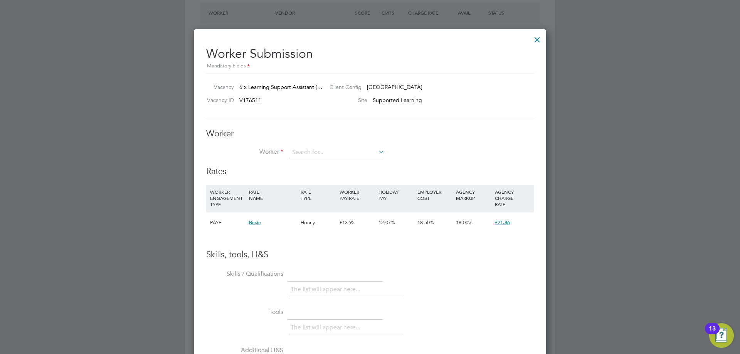
click at [538, 38] on div at bounding box center [537, 38] width 14 height 14
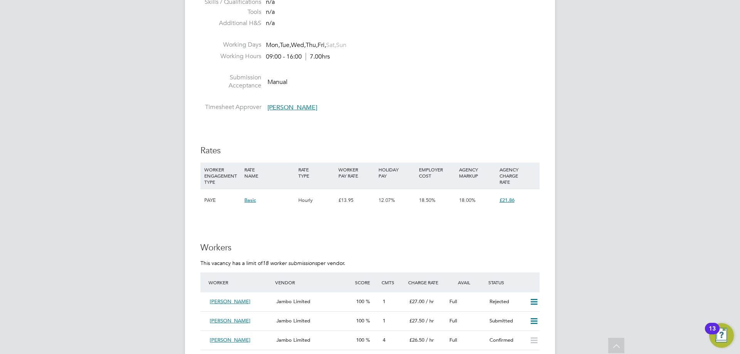
scroll to position [1117, 0]
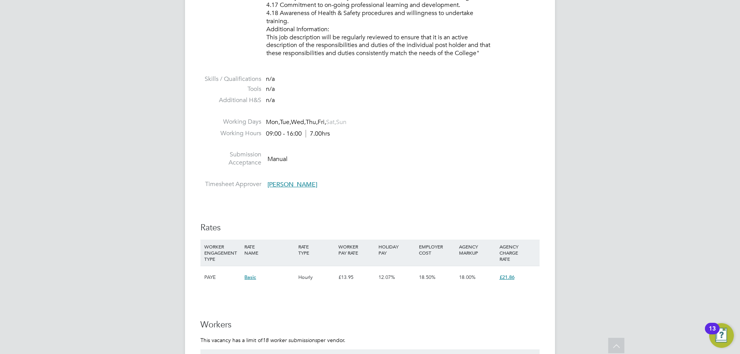
click at [582, 123] on div "JP James Pedley Notifications 17 Applications: Network Team Members Businesses …" at bounding box center [370, 28] width 740 height 2290
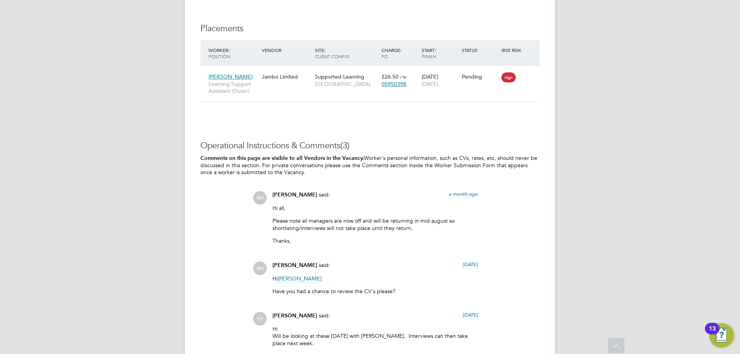
scroll to position [1935, 0]
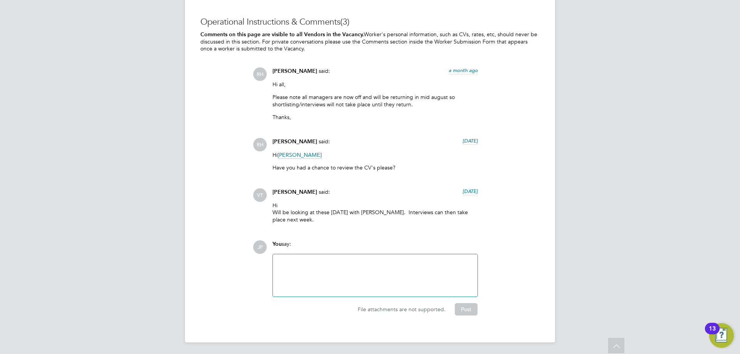
click at [338, 117] on p "Thanks," at bounding box center [374, 117] width 205 height 7
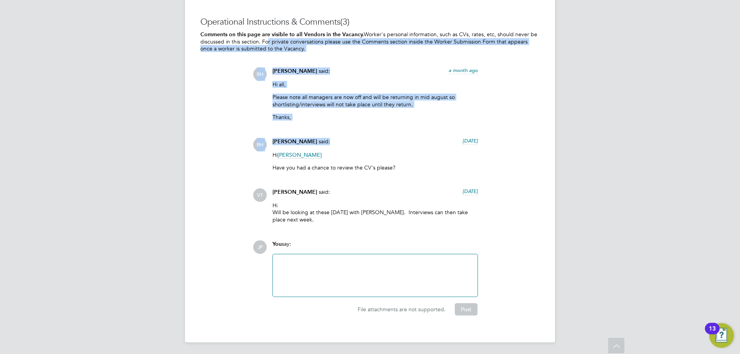
drag, startPoint x: 322, startPoint y: 132, endPoint x: 254, endPoint y: 42, distance: 112.2
click at [254, 42] on div "Operational Instructions & Comments (3) Comments on this page are visible to al…" at bounding box center [369, 166] width 339 height 299
click at [376, 129] on div "RH Rufena Haque said: a month ago Hi all, Please note all managers are now off …" at bounding box center [396, 147] width 287 height 161
click at [367, 139] on div "Rufena Haque said: 12 days ago" at bounding box center [374, 144] width 205 height 13
click at [350, 133] on div "RH Rufena Haque said: a month ago Hi all, Please note all managers are now off …" at bounding box center [396, 147] width 287 height 161
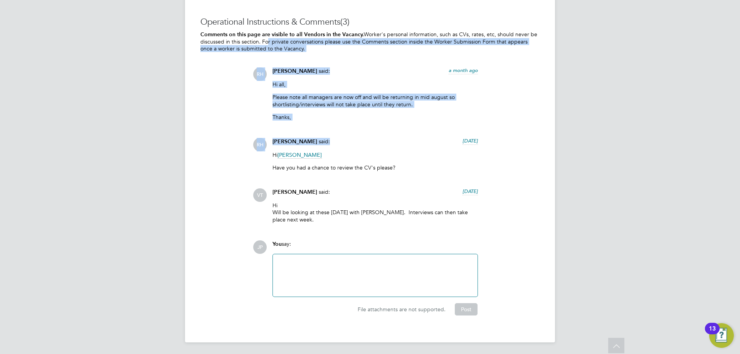
click at [338, 107] on p "Please note all managers are now off and will be returning in mid august so sho…" at bounding box center [374, 101] width 205 height 14
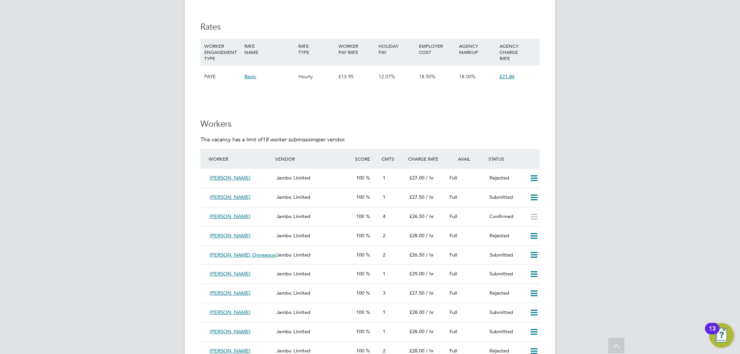
scroll to position [1434, 0]
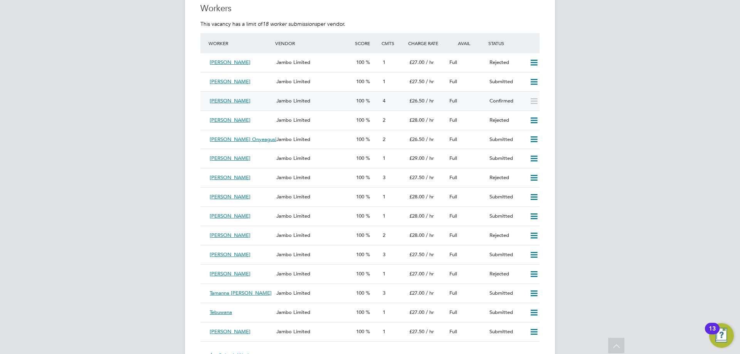
click at [446, 101] on div "Full" at bounding box center [466, 101] width 40 height 13
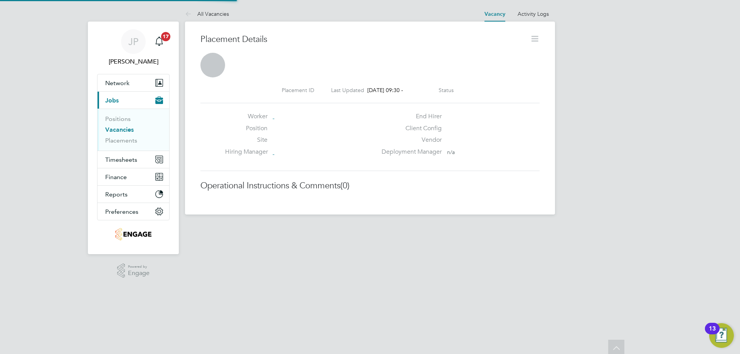
scroll to position [4, 4]
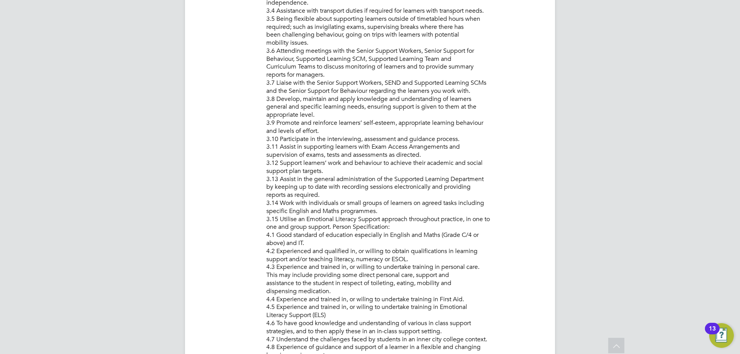
scroll to position [963, 0]
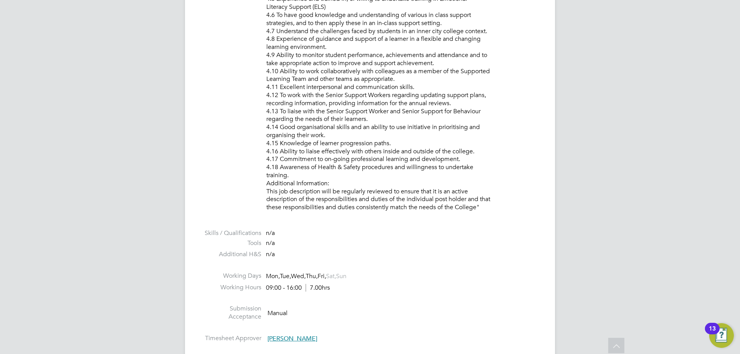
drag, startPoint x: 486, startPoint y: 214, endPoint x: 229, endPoint y: 45, distance: 307.5
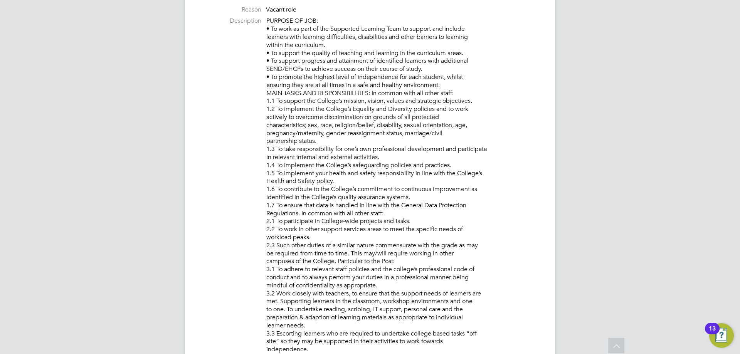
scroll to position [0, 0]
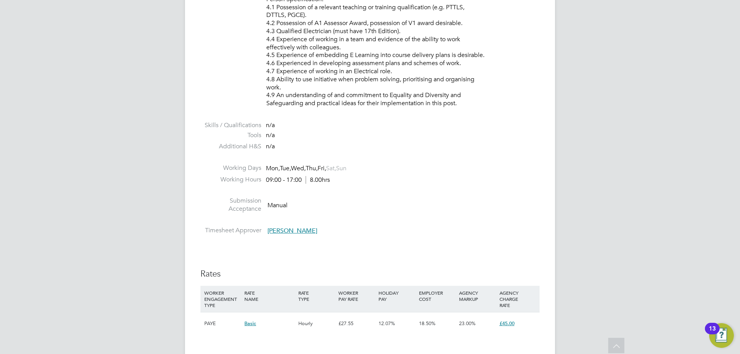
scroll to position [1426, 0]
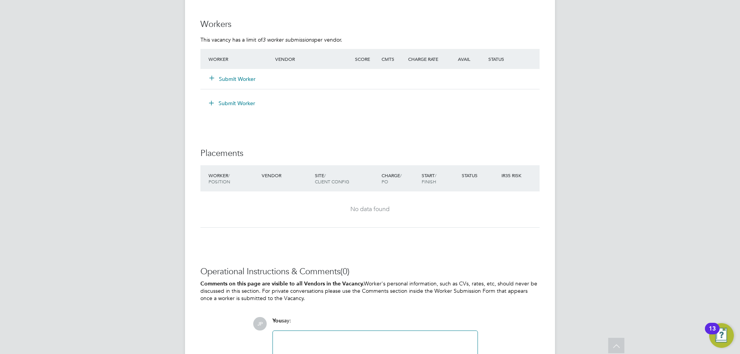
click at [243, 80] on button "Submit Worker" at bounding box center [233, 79] width 46 height 8
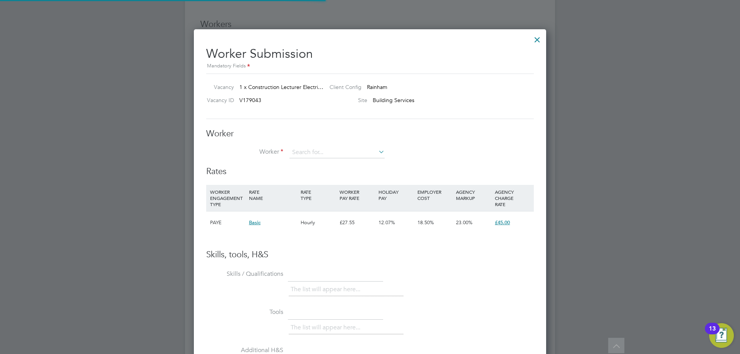
scroll to position [23, 52]
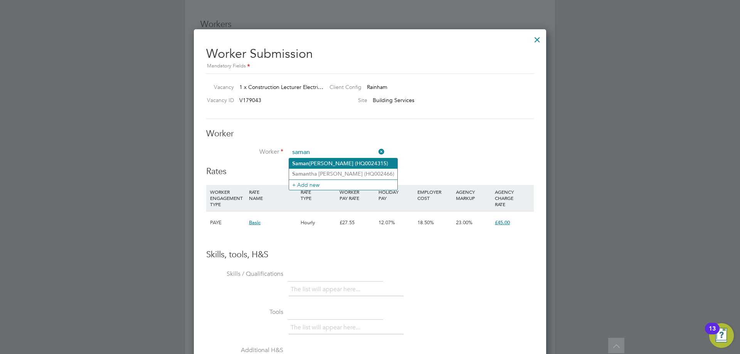
click at [343, 164] on li "[PERSON_NAME] (HQ0024315)" at bounding box center [343, 163] width 108 height 10
type input "[PERSON_NAME] (HQ0024315)"
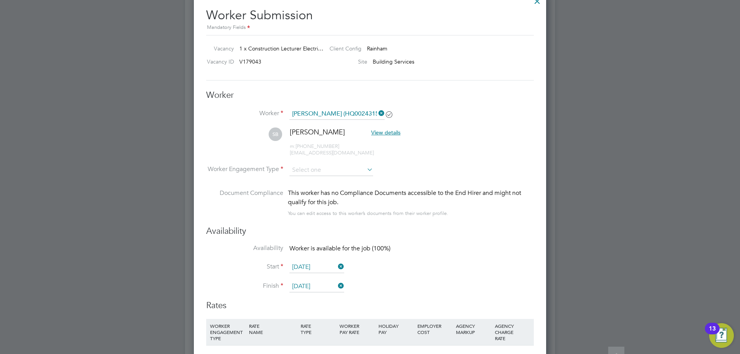
scroll to position [1541, 0]
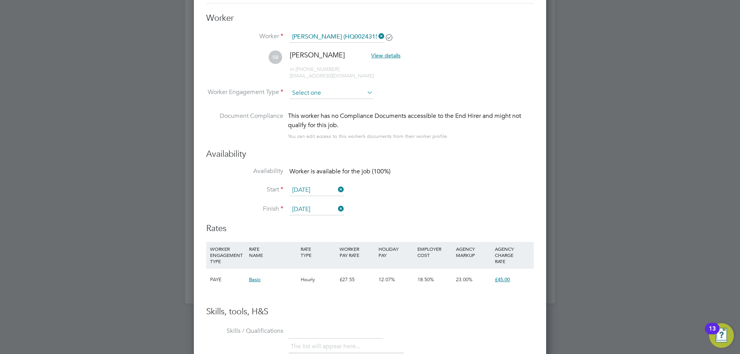
click at [312, 89] on input at bounding box center [331, 93] width 84 height 12
click at [312, 103] on li "Contract" at bounding box center [331, 104] width 84 height 10
type input "Contract"
click at [320, 88] on input at bounding box center [331, 93] width 84 height 12
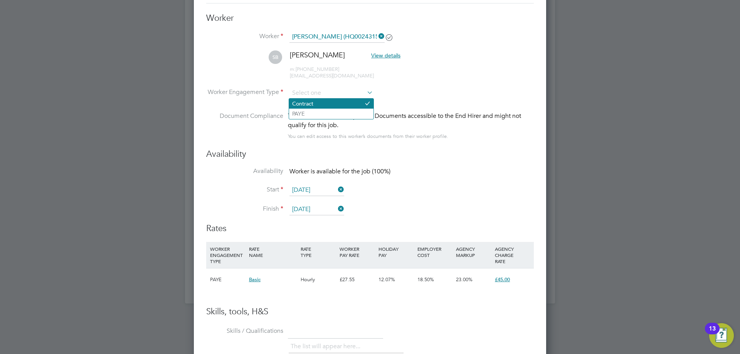
click at [316, 103] on li "Contract" at bounding box center [331, 104] width 84 height 10
type input "Contract"
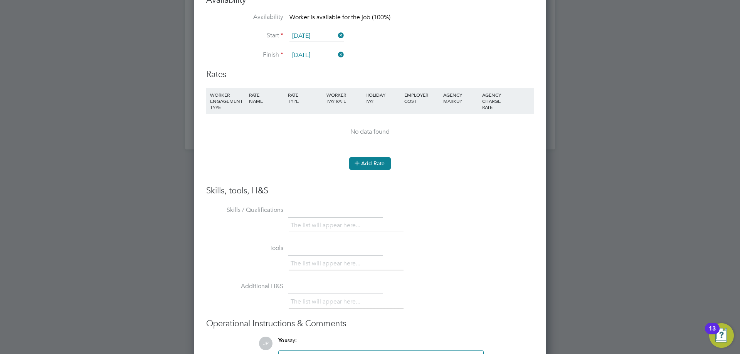
click at [380, 160] on button "Add Rate" at bounding box center [370, 163] width 42 height 12
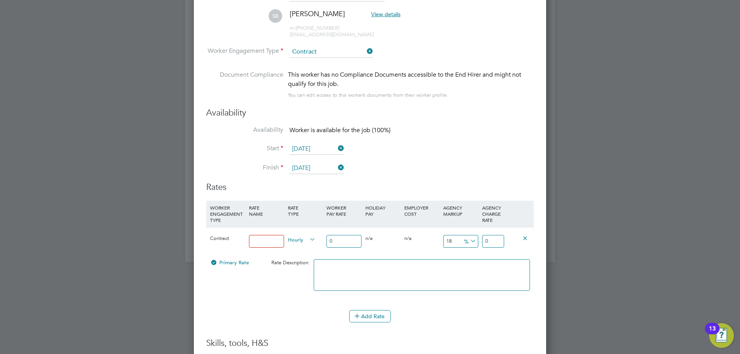
click at [258, 244] on input at bounding box center [266, 241] width 35 height 13
click at [489, 244] on input "0" at bounding box center [493, 241] width 22 height 13
click at [271, 245] on input at bounding box center [266, 241] width 35 height 13
type input "Basic"
click at [351, 242] on input "0" at bounding box center [343, 241] width 35 height 13
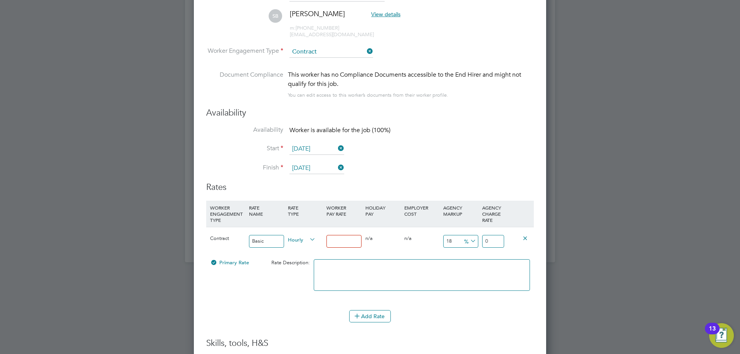
type input "4"
type input "4.72"
type input "45"
type input "53.1"
type input "45"
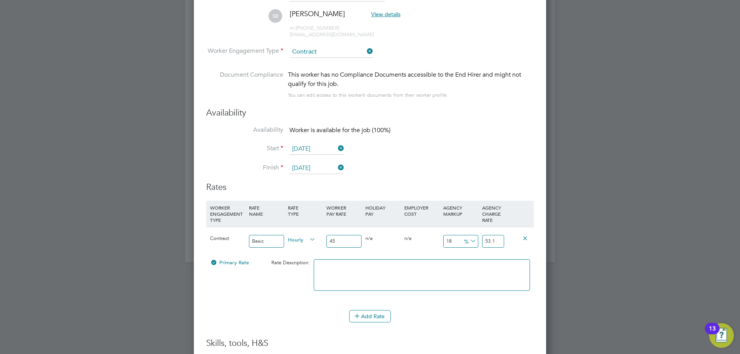
click at [469, 241] on icon at bounding box center [469, 241] width 0 height 11
click at [471, 258] on li "£" at bounding box center [470, 260] width 18 height 10
click at [494, 235] on input "53.1" at bounding box center [493, 241] width 22 height 13
click at [496, 238] on input "53.1" at bounding box center [493, 241] width 22 height 13
drag, startPoint x: 497, startPoint y: 239, endPoint x: 450, endPoint y: 238, distance: 47.4
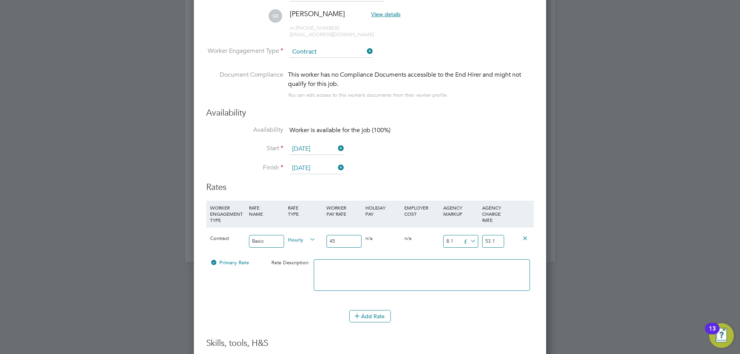
click at [458, 239] on div "Contract Basic Hourly 45 0 n/a 0 n/a 18 8.1 £ 53.1" at bounding box center [370, 241] width 328 height 29
type input "-40"
type input "5"
type input "12"
type input "57"
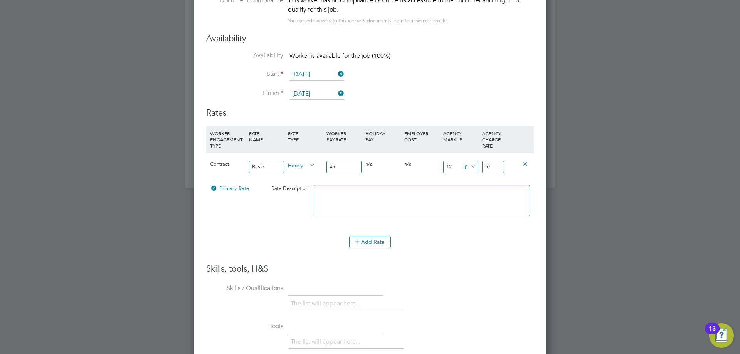
type input "-40"
type input "5"
type input "-39"
type input "6"
type input "15"
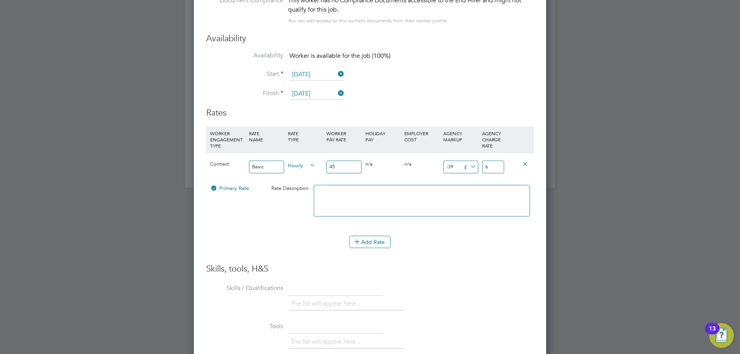
type input "60"
type input "-39"
type input "6"
type input "-40"
type input "5"
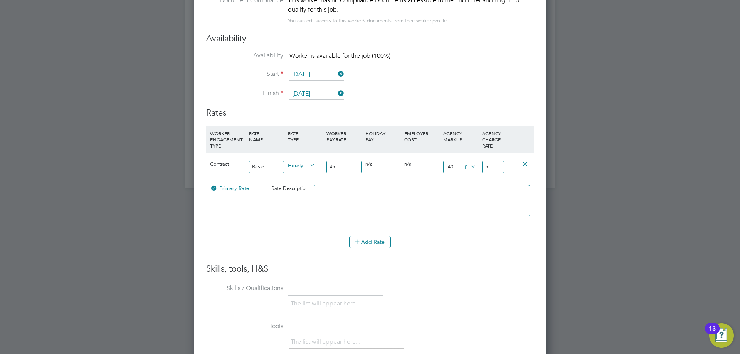
type input "14"
type input "59"
click at [364, 242] on button "Add Rate" at bounding box center [370, 242] width 42 height 12
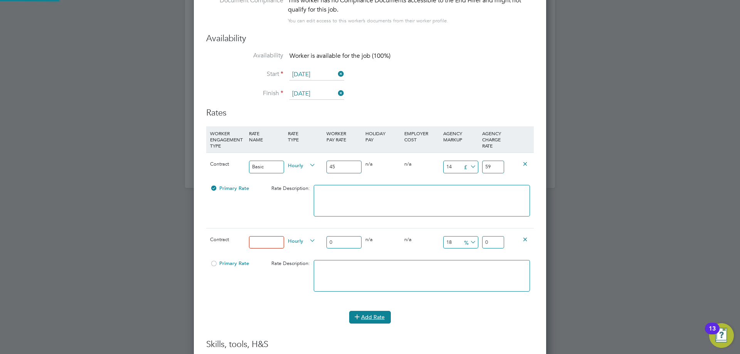
scroll to position [789, 353]
click at [528, 239] on icon at bounding box center [525, 239] width 6 height 6
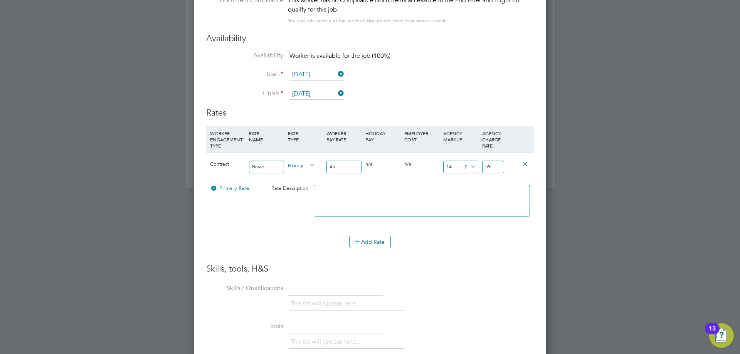
scroll to position [1814, 0]
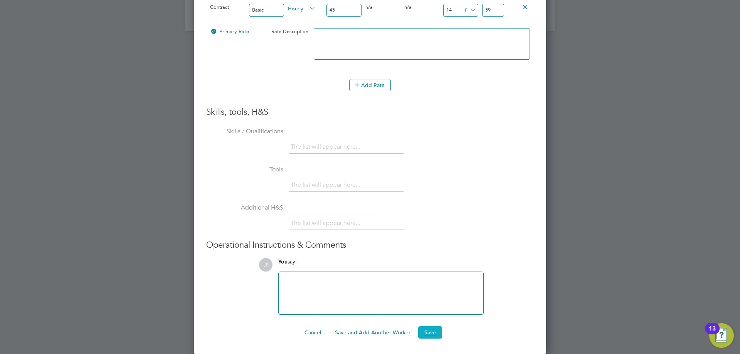
click at [430, 336] on button "Save" at bounding box center [430, 332] width 24 height 12
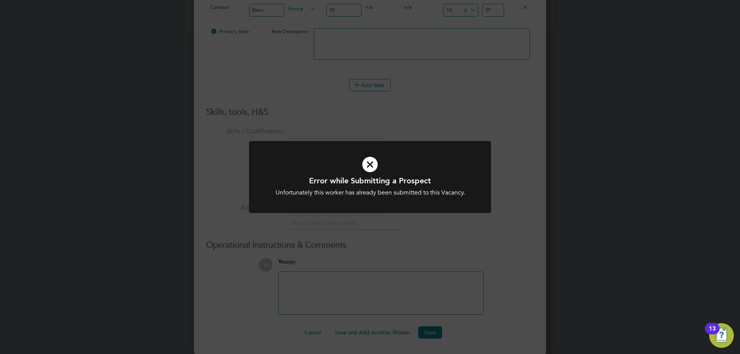
click at [467, 259] on div "Error while Submitting a Prospect Unfortunately this worker has already been su…" at bounding box center [370, 177] width 740 height 354
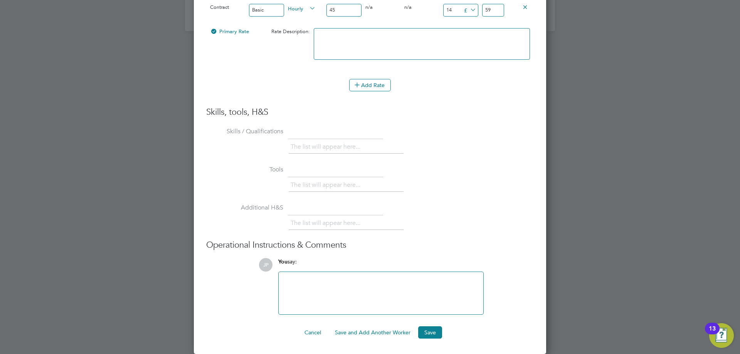
drag, startPoint x: 466, startPoint y: 255, endPoint x: 468, endPoint y: 222, distance: 33.2
click at [467, 234] on ul "Skills / Qualifications The list will appear here... Tools The list will appear…" at bounding box center [370, 220] width 328 height 190
click at [417, 175] on li "Tools The list will appear here..." at bounding box center [370, 182] width 328 height 38
click at [426, 334] on button "Save" at bounding box center [430, 332] width 24 height 12
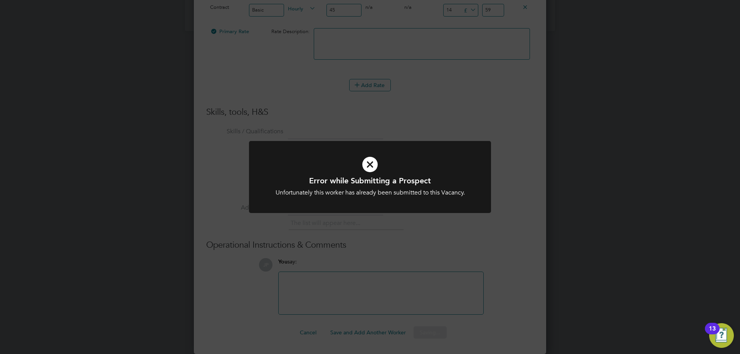
drag, startPoint x: 432, startPoint y: 108, endPoint x: 418, endPoint y: 105, distance: 14.1
click at [431, 108] on div "Error while Submitting a Prospect Unfortunately this worker has already been su…" at bounding box center [370, 177] width 740 height 354
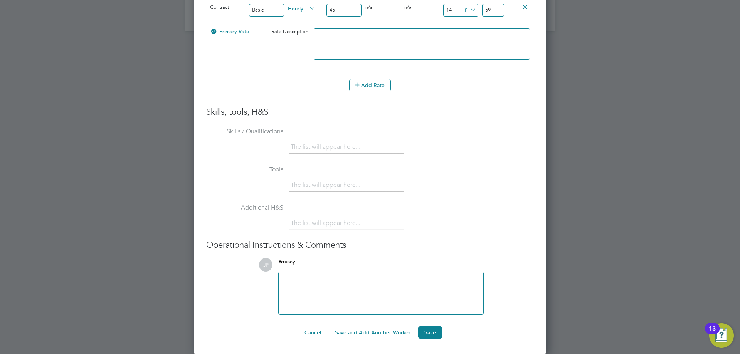
drag, startPoint x: 389, startPoint y: 326, endPoint x: 395, endPoint y: 325, distance: 6.2
click at [394, 325] on ng-form "Worker Worker [PERSON_NAME] (HQ0024315) SB [PERSON_NAME] View details m: [PHONE…" at bounding box center [370, 39] width 328 height 599
click at [429, 336] on button "Save" at bounding box center [430, 332] width 24 height 12
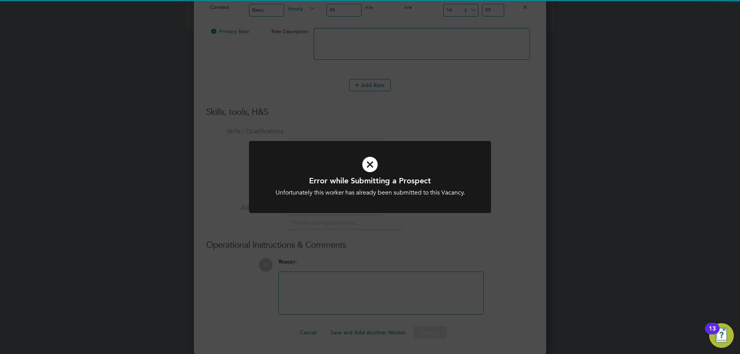
click at [525, 51] on div "Error while Submitting a Prospect Unfortunately this worker has already been su…" at bounding box center [370, 177] width 740 height 354
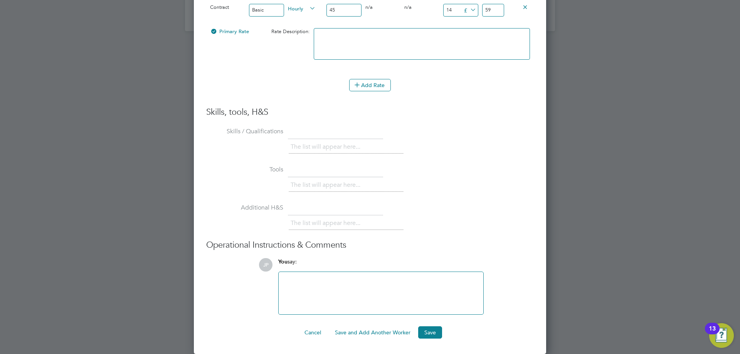
click at [418, 338] on div "Cancel Save and Add Another Worker Save" at bounding box center [370, 332] width 328 height 12
click at [424, 335] on button "Save" at bounding box center [430, 332] width 24 height 12
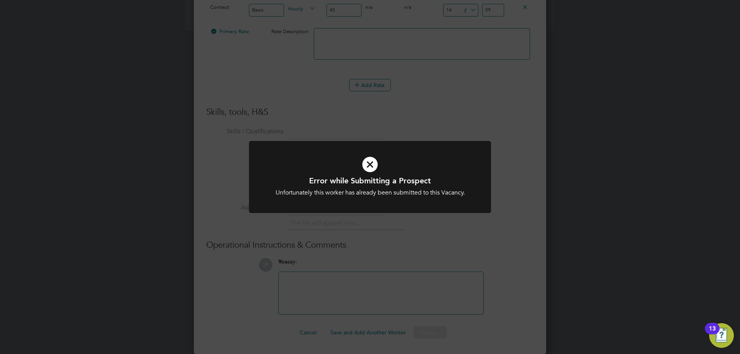
drag, startPoint x: 432, startPoint y: 288, endPoint x: 440, endPoint y: 276, distance: 15.5
click at [436, 282] on div "Error while Submitting a Prospect Unfortunately this worker has already been su…" at bounding box center [370, 177] width 740 height 354
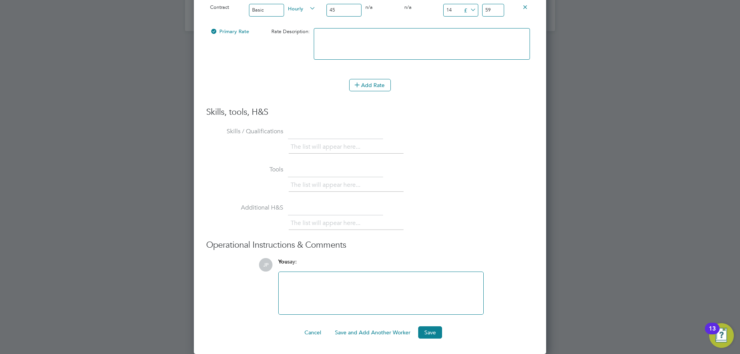
click at [475, 179] on div "The list will appear here..." at bounding box center [411, 185] width 245 height 15
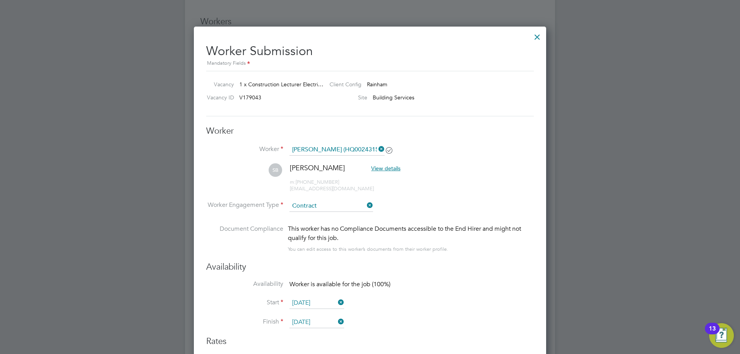
scroll to position [1197, 0]
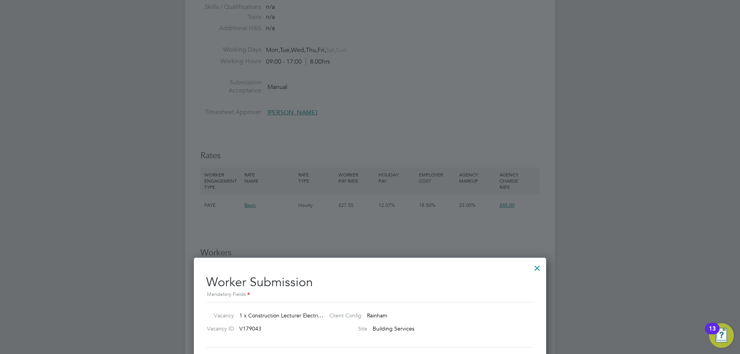
click at [536, 266] on div at bounding box center [537, 266] width 14 height 14
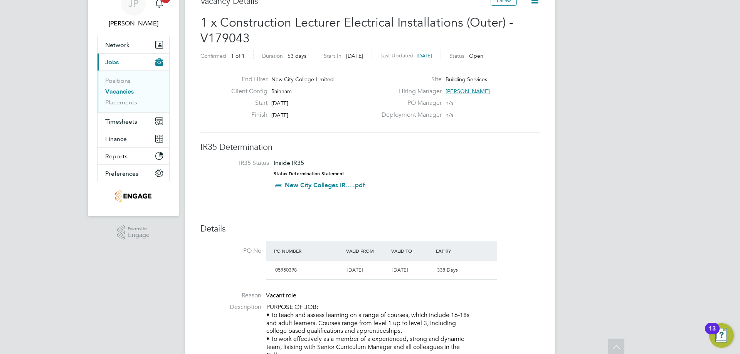
scroll to position [0, 0]
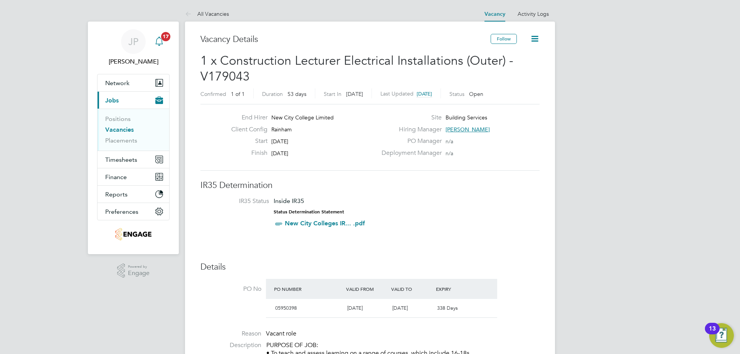
click at [161, 43] on icon "Main navigation" at bounding box center [159, 41] width 9 height 9
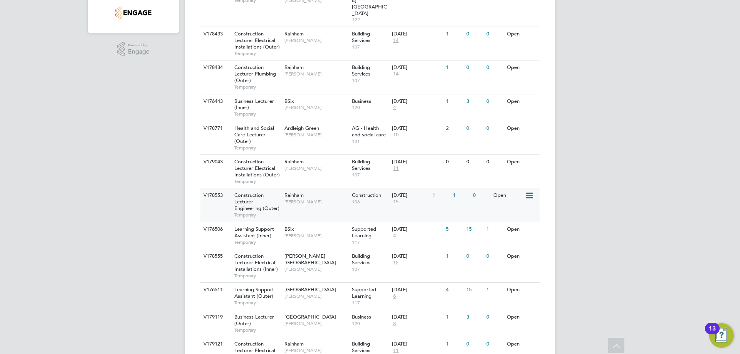
scroll to position [260, 0]
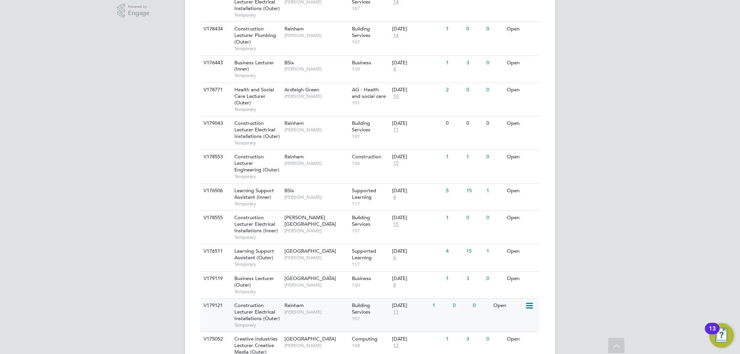
click at [303, 309] on span "[PERSON_NAME]" at bounding box center [316, 312] width 64 height 6
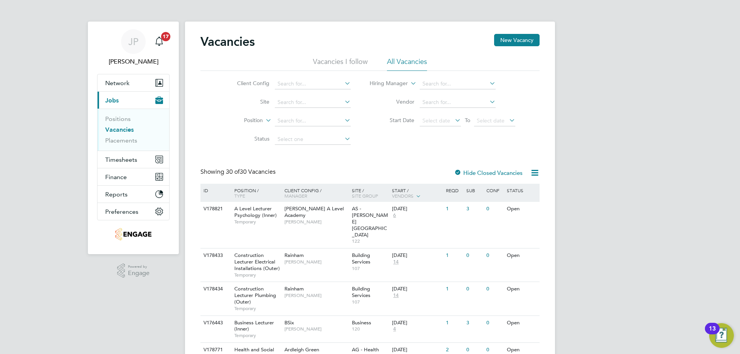
scroll to position [116, 0]
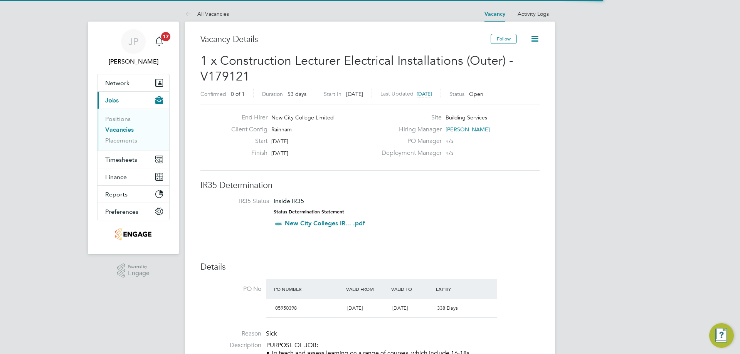
drag, startPoint x: 0, startPoint y: 0, endPoint x: 510, endPoint y: 151, distance: 532.1
click at [511, 151] on div "Deployment Manager n/a" at bounding box center [460, 155] width 166 height 12
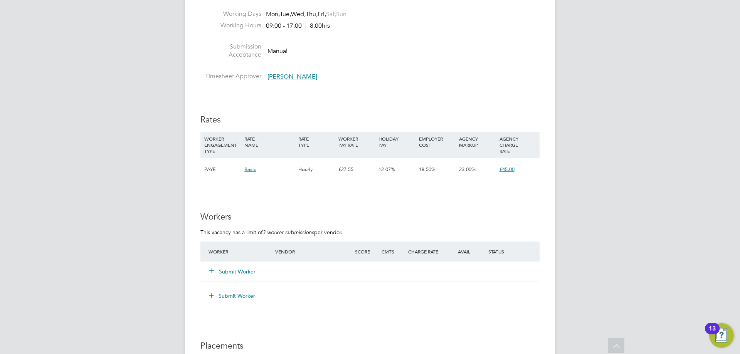
scroll to position [1272, 0]
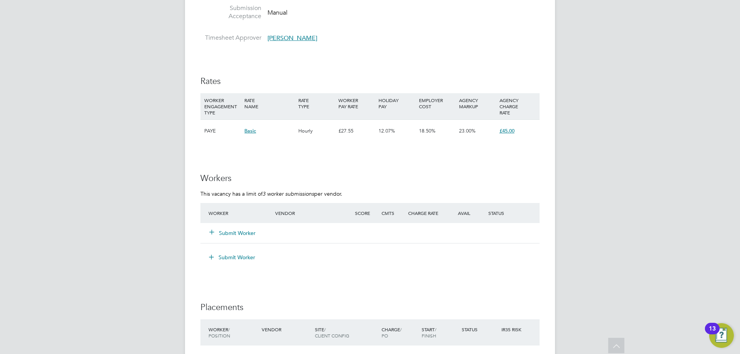
click at [240, 232] on button "Submit Worker" at bounding box center [233, 233] width 46 height 8
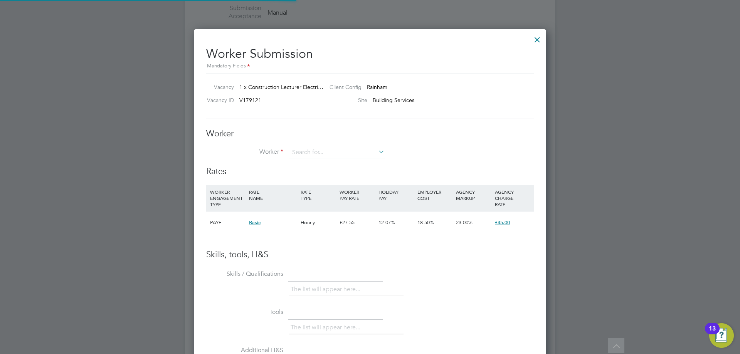
scroll to position [23, 52]
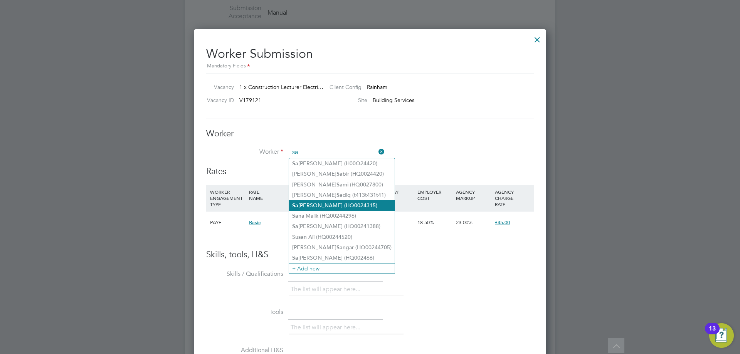
click at [319, 205] on li "Sa [PERSON_NAME] (HQ0024315)" at bounding box center [342, 205] width 106 height 10
type input "[PERSON_NAME] (HQ0024315)"
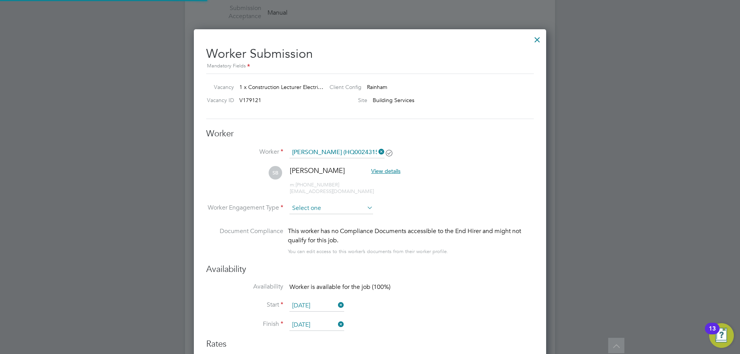
scroll to position [640, 353]
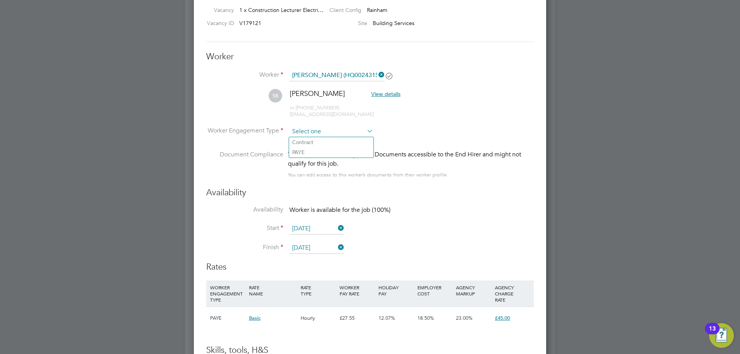
click at [312, 127] on input at bounding box center [331, 132] width 84 height 12
click at [312, 140] on li "Contract" at bounding box center [331, 142] width 84 height 10
type input "Contract"
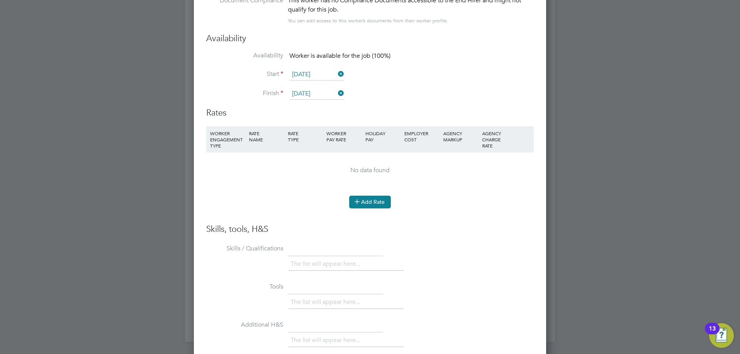
click at [367, 205] on button "Add Rate" at bounding box center [370, 202] width 42 height 12
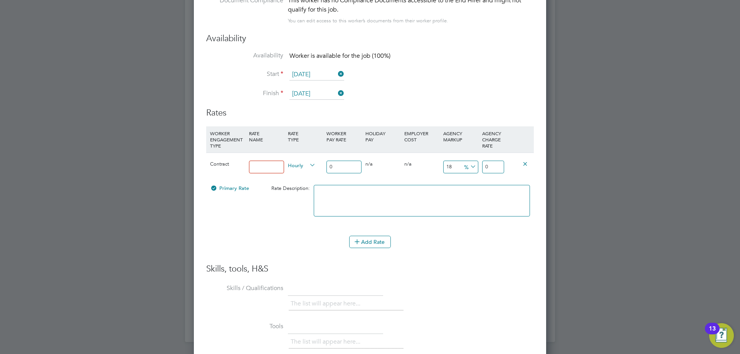
click at [277, 173] on input at bounding box center [266, 167] width 35 height 13
type input "47"
click at [493, 165] on input "0" at bounding box center [493, 167] width 22 height 13
type input "5"
type input "0"
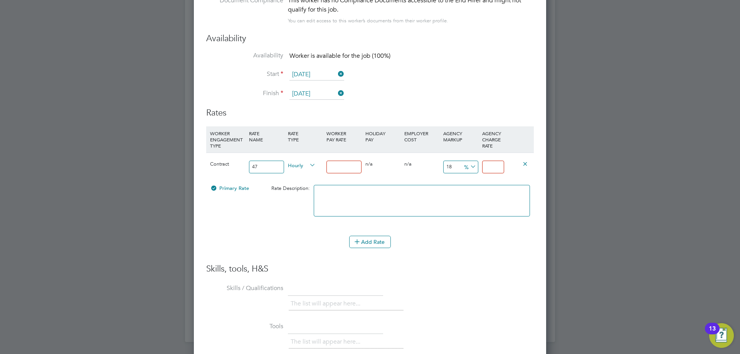
type input "5"
type input "1080"
type input "59"
drag, startPoint x: 269, startPoint y: 168, endPoint x: 30, endPoint y: 142, distance: 240.6
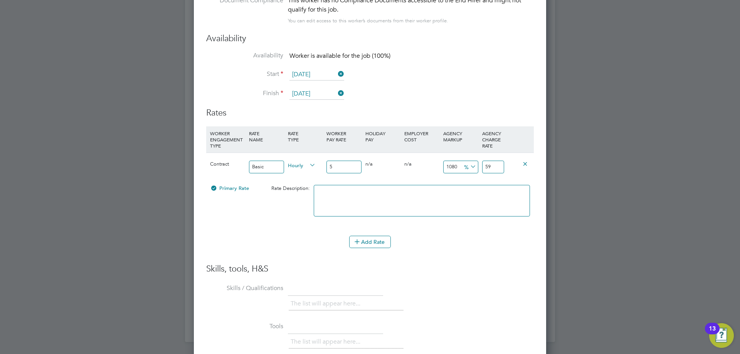
type input "Basic"
click at [344, 166] on input "5" at bounding box center [343, 167] width 35 height 13
type input "4"
type input "47.2"
type input "47"
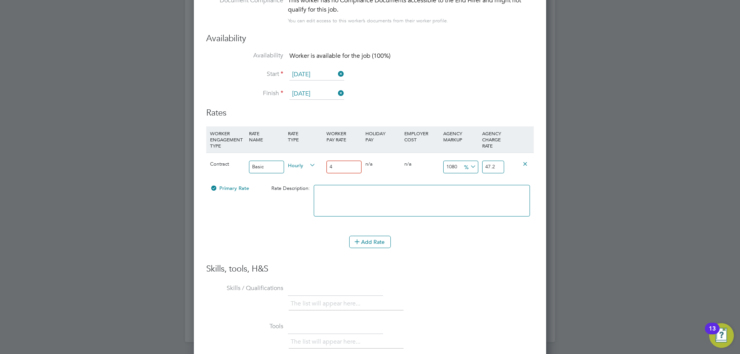
type input "554.6"
type input "47"
click at [501, 164] on input "554.6" at bounding box center [493, 167] width 22 height 13
type input "1078.723404255319"
type input "554"
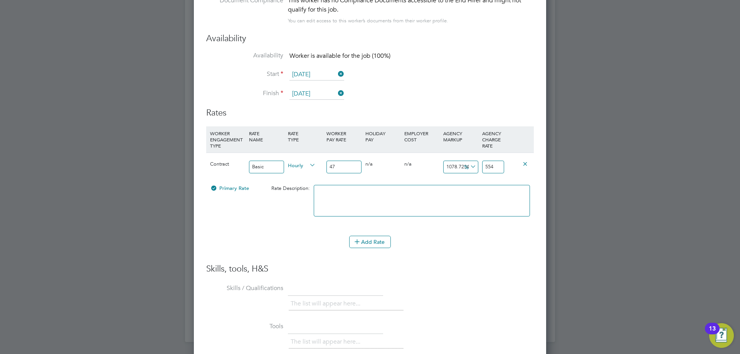
type input "17.02127659574468"
type input "55"
type input "-89.36170212765957"
type input "59"
type input "25.53191489361702"
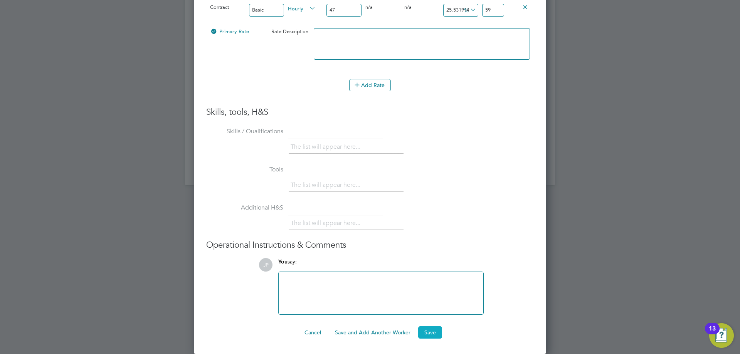
type input "59"
click at [433, 331] on button "Save" at bounding box center [430, 332] width 24 height 12
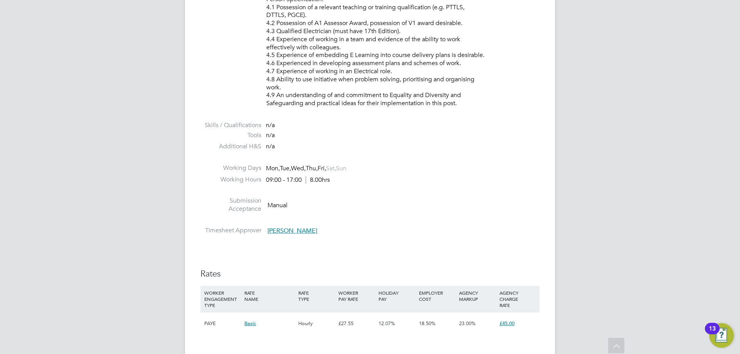
scroll to position [1195, 0]
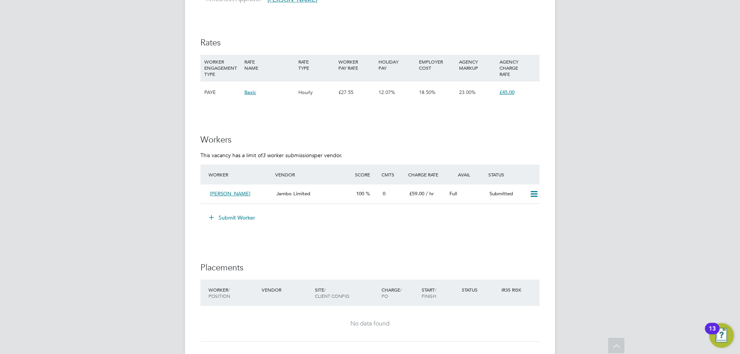
click at [352, 135] on h3 "Workers" at bounding box center [369, 139] width 339 height 11
click at [208, 166] on div "Worker Vendor Score Cmts Charge Rate Avail Status" at bounding box center [369, 175] width 339 height 20
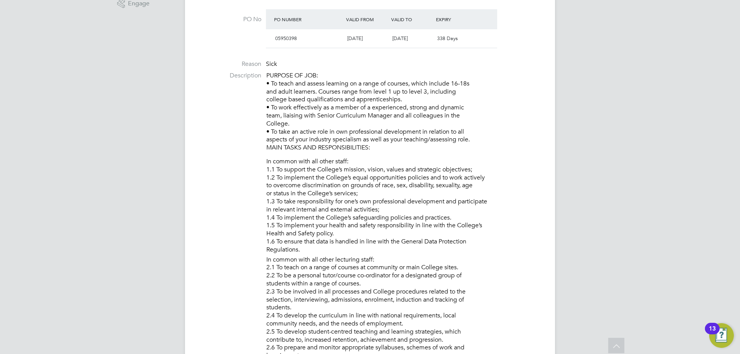
scroll to position [0, 0]
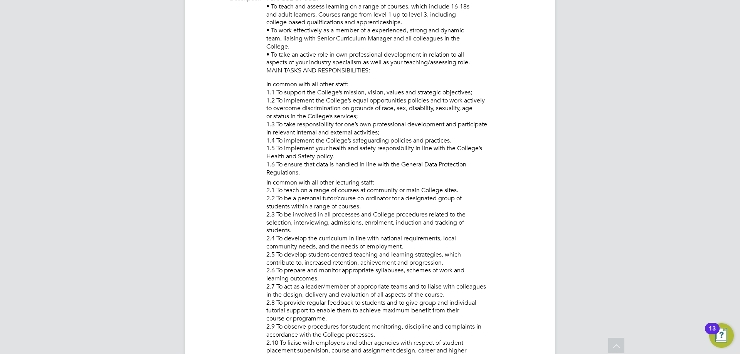
scroll to position [694, 0]
